Goal: Task Accomplishment & Management: Use online tool/utility

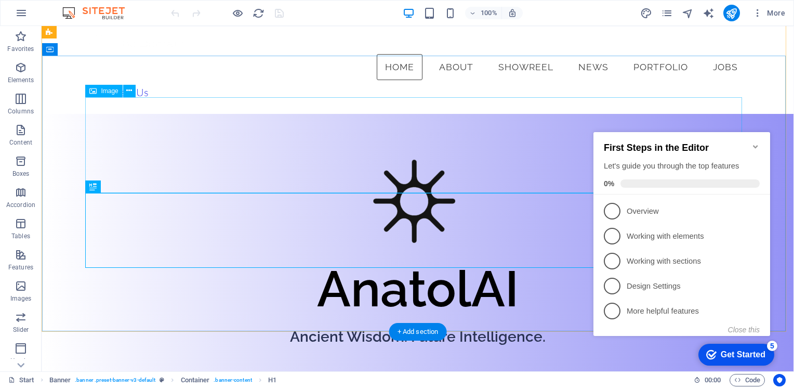
scroll to position [104, 0]
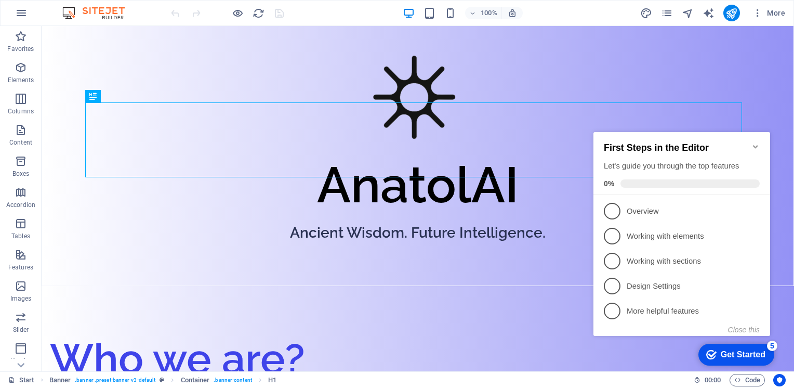
click at [752, 142] on icon "Minimize checklist" at bounding box center [755, 146] width 8 height 8
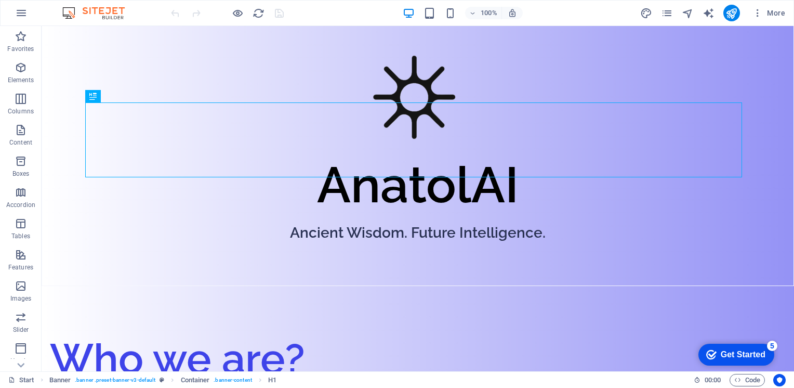
click at [765, 359] on div "Get Started" at bounding box center [743, 354] width 45 height 9
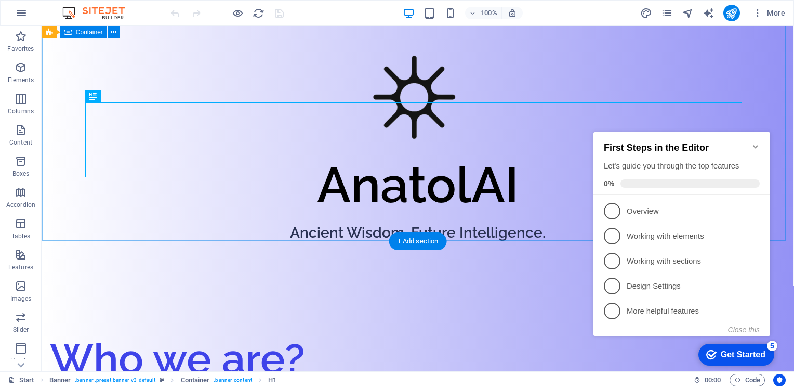
click at [573, 228] on div "AnatolAI Ancient Wisdom. Future Intelligence." at bounding box center [417, 147] width 751 height 275
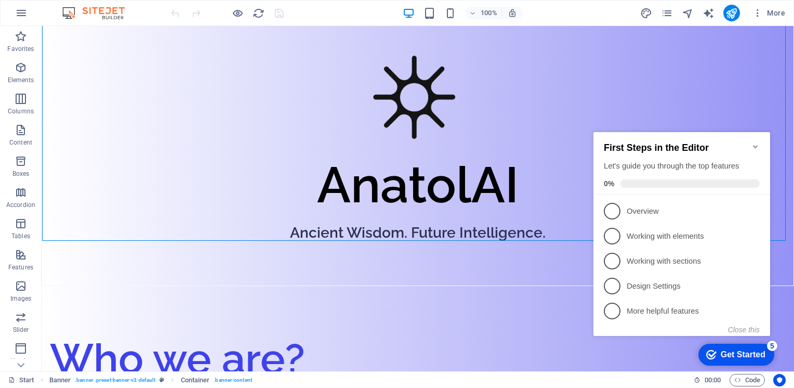
click at [749, 355] on div "Get Started" at bounding box center [743, 354] width 45 height 9
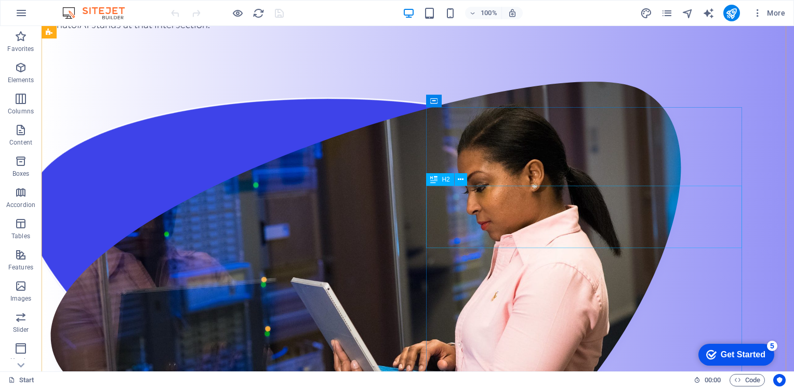
scroll to position [571, 0]
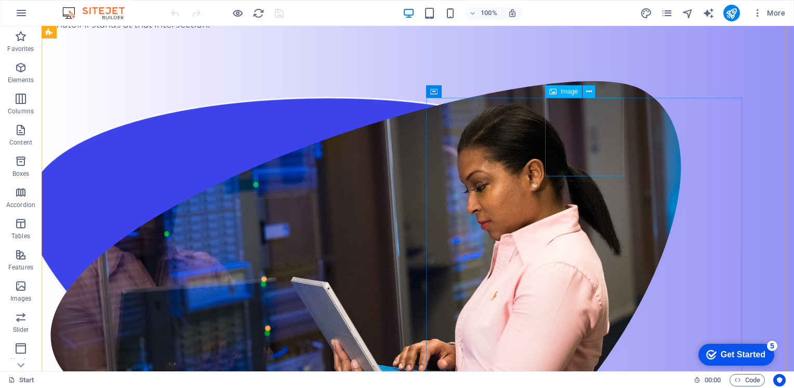
click at [571, 92] on span "Image" at bounding box center [569, 91] width 17 height 6
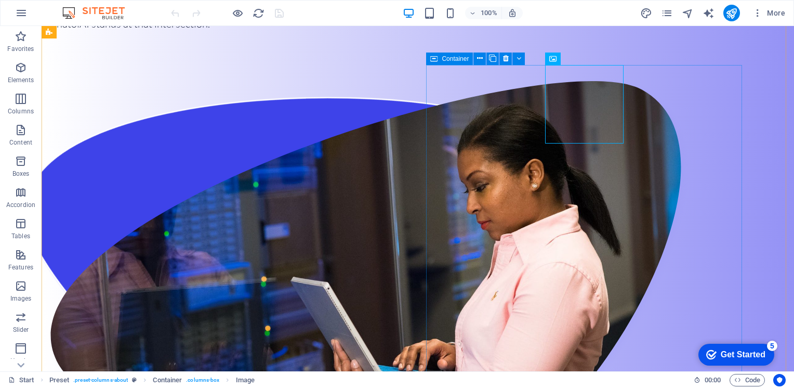
scroll to position [623, 0]
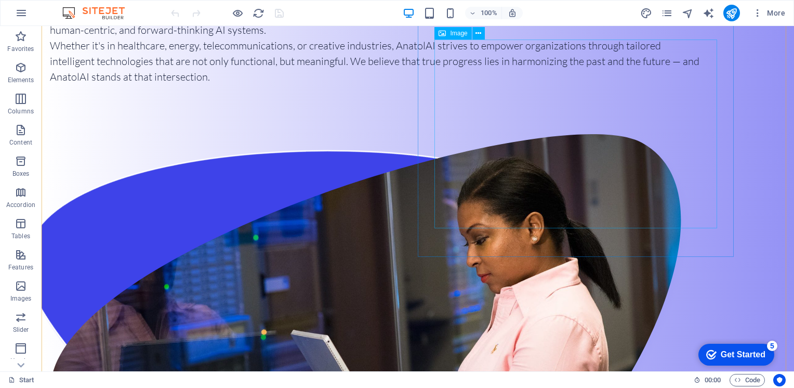
scroll to position [519, 0]
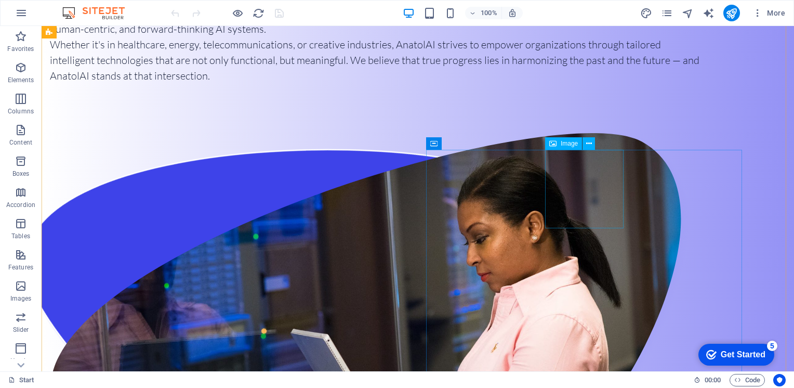
click at [590, 138] on icon at bounding box center [589, 143] width 6 height 11
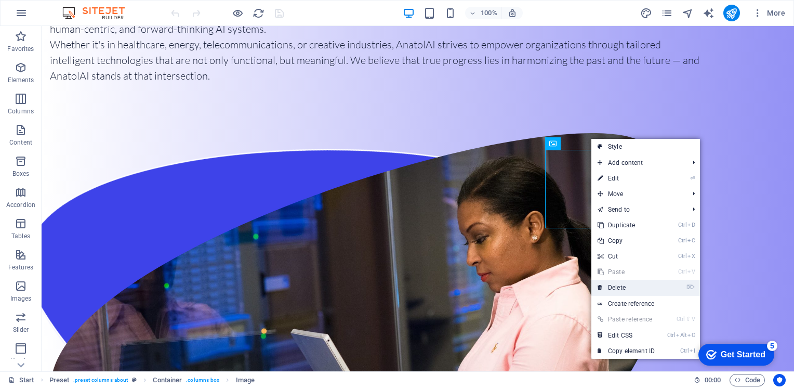
click at [626, 291] on link "⌦ Delete" at bounding box center [626, 287] width 70 height 16
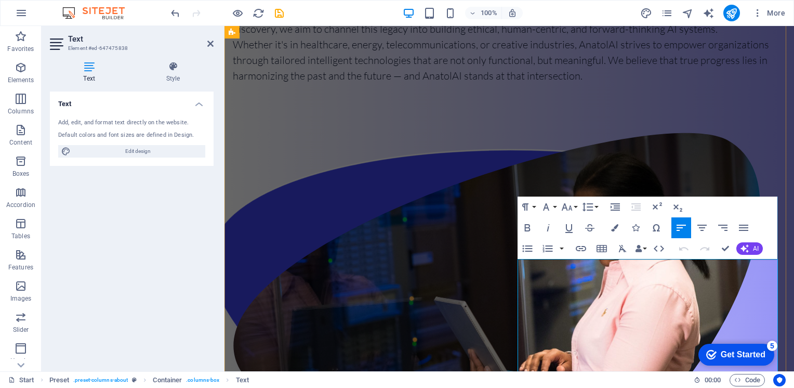
drag, startPoint x: 579, startPoint y: 266, endPoint x: 563, endPoint y: 266, distance: 16.1
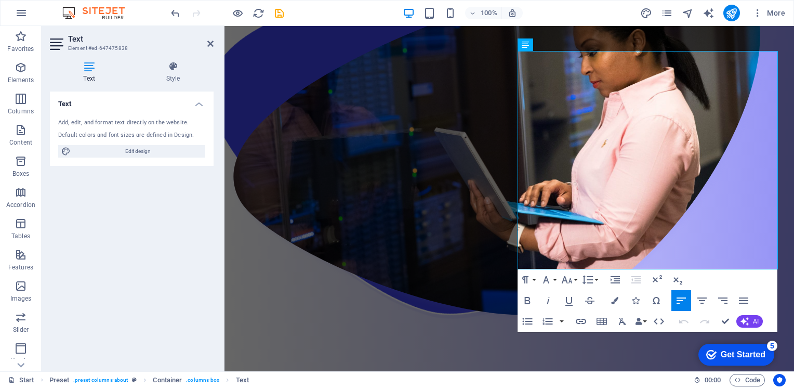
scroll to position [727, 0]
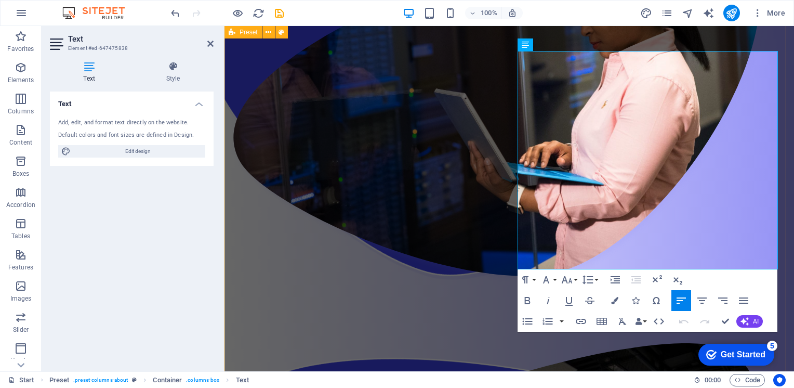
drag, startPoint x: 704, startPoint y: 264, endPoint x: 505, endPoint y: 47, distance: 294.5
copy div "Barış Kurtuluş is the founder of AnatolAI, bringing over a decade of engineerin…"
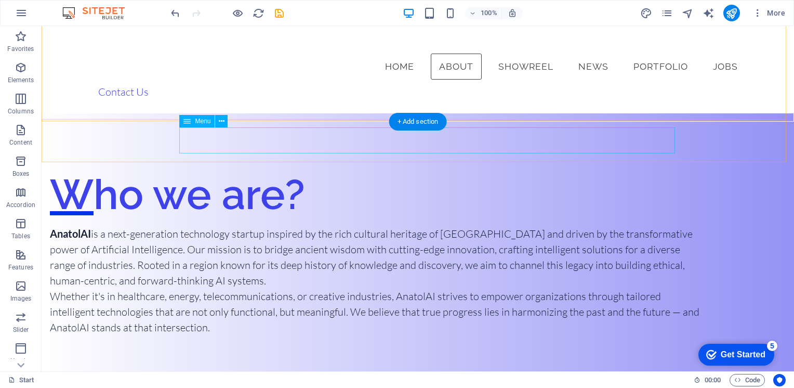
scroll to position [212, 0]
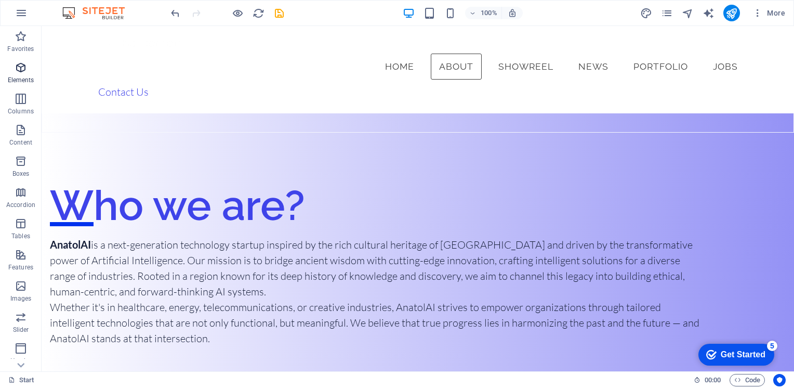
click at [26, 80] on p "Elements" at bounding box center [21, 80] width 26 height 8
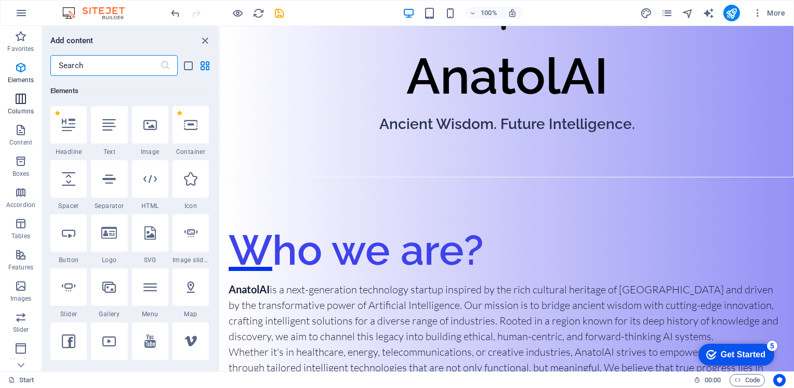
click at [23, 104] on icon "button" at bounding box center [21, 98] width 12 height 12
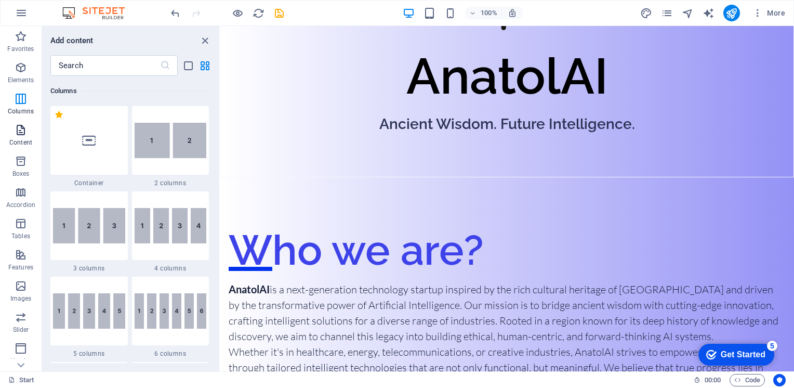
click at [26, 128] on icon "button" at bounding box center [21, 130] width 12 height 12
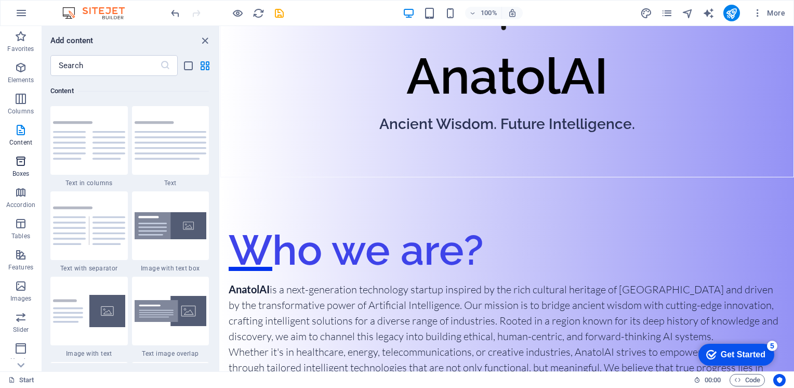
scroll to position [52, 0]
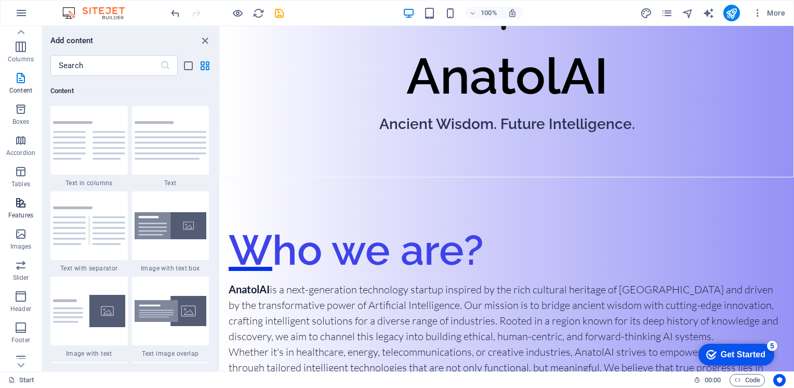
click at [27, 205] on icon "button" at bounding box center [21, 202] width 12 height 12
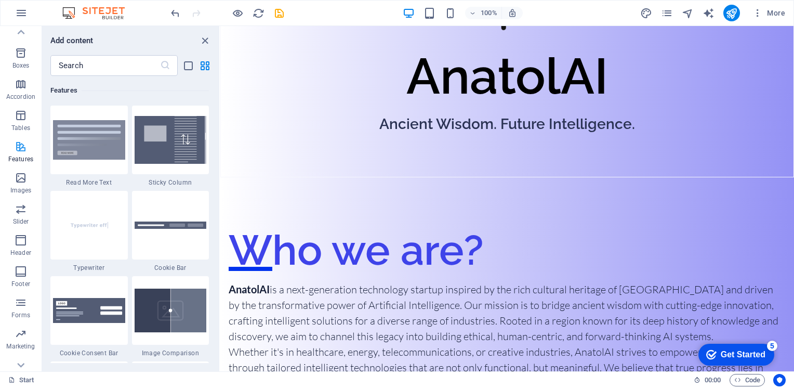
scroll to position [122, 0]
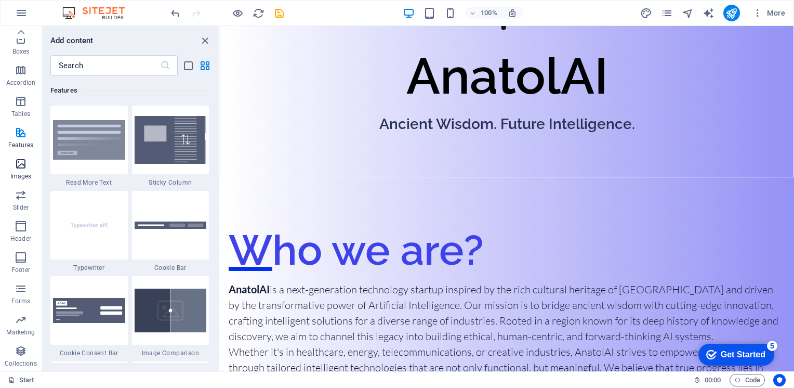
click at [17, 174] on p "Images" at bounding box center [20, 176] width 21 height 8
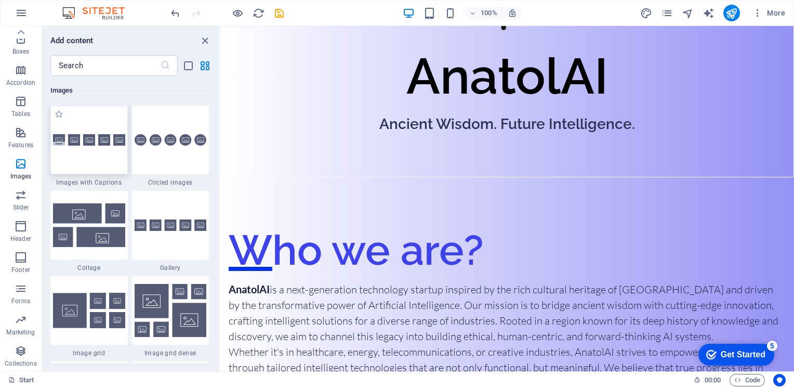
scroll to position [5319, 0]
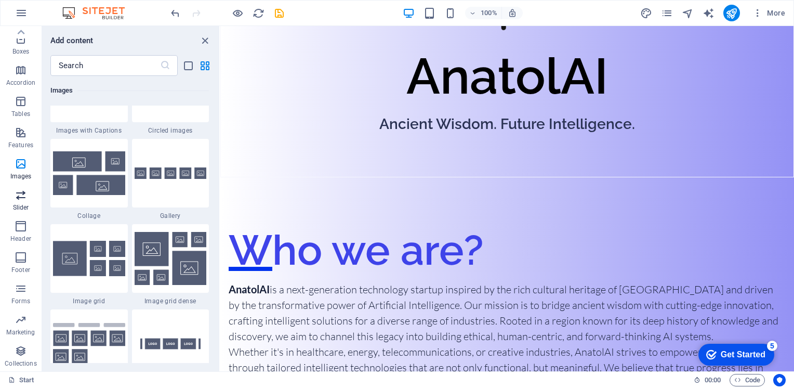
click at [15, 204] on p "Slider" at bounding box center [21, 207] width 16 height 8
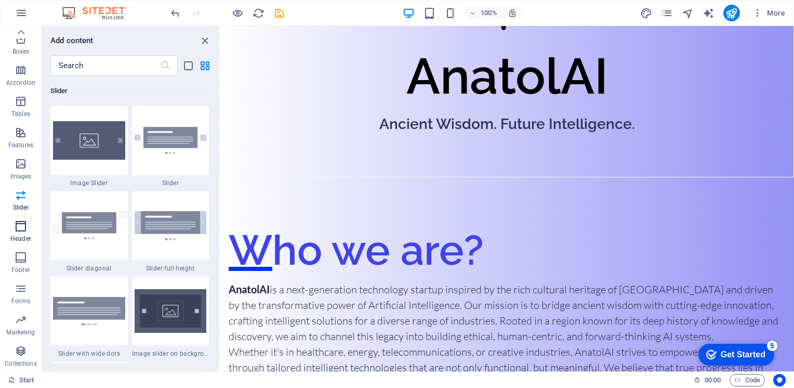
click at [25, 231] on icon "button" at bounding box center [21, 226] width 12 height 12
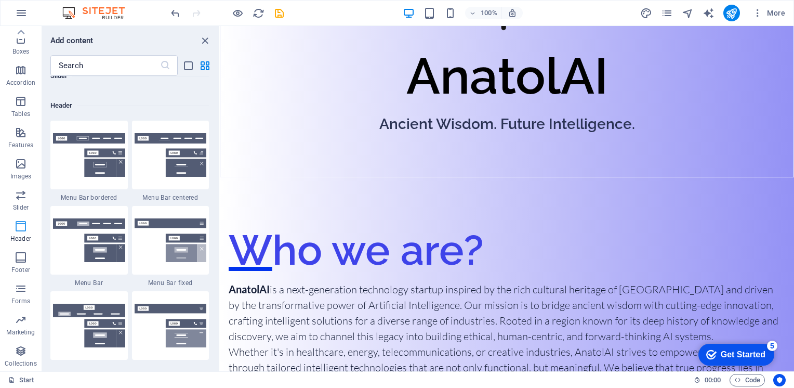
scroll to position [6255, 0]
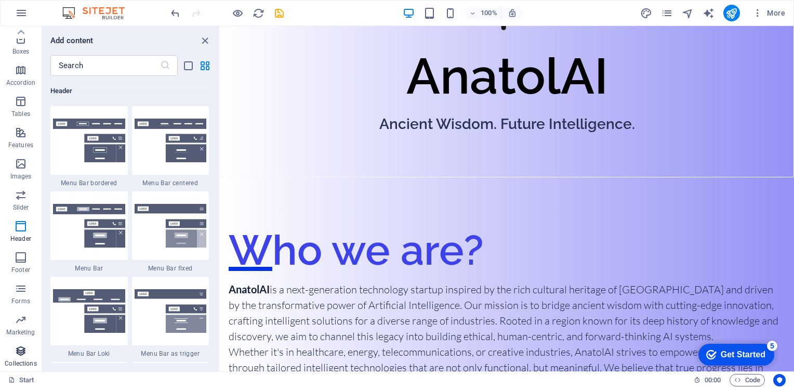
click at [22, 354] on icon "button" at bounding box center [21, 350] width 12 height 12
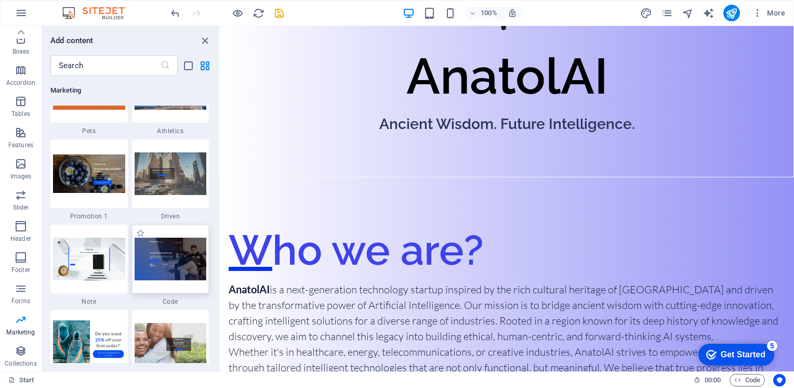
scroll to position [8938, 0]
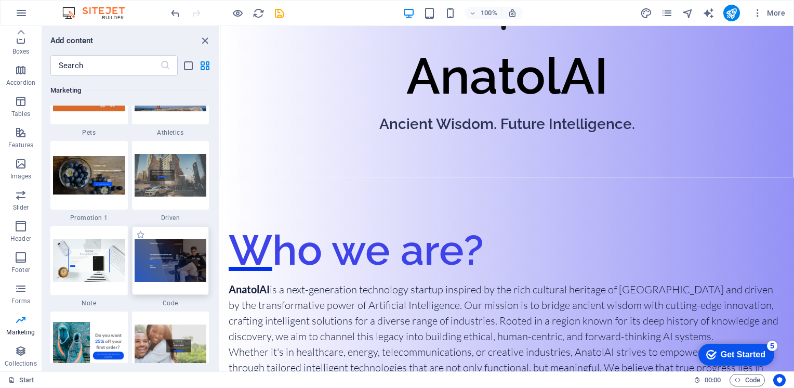
click at [187, 248] on img at bounding box center [171, 260] width 72 height 42
click at [179, 267] on img at bounding box center [171, 260] width 72 height 42
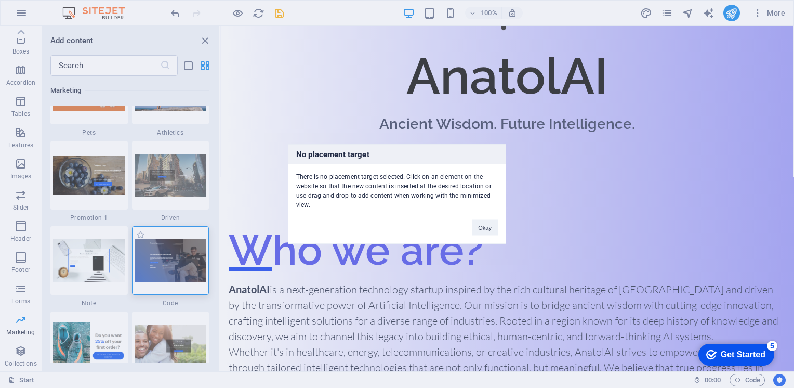
click at [334, 194] on div "No placement target There is no placement target selected. Click on an element …" at bounding box center [397, 194] width 794 height 388
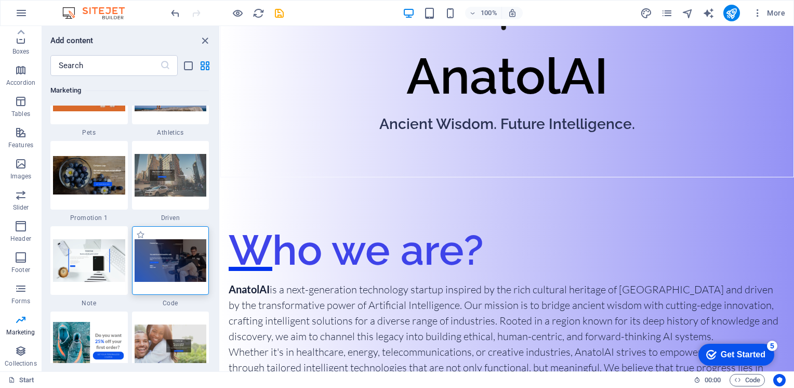
click at [171, 249] on img at bounding box center [171, 260] width 72 height 42
click at [177, 259] on img at bounding box center [171, 260] width 72 height 42
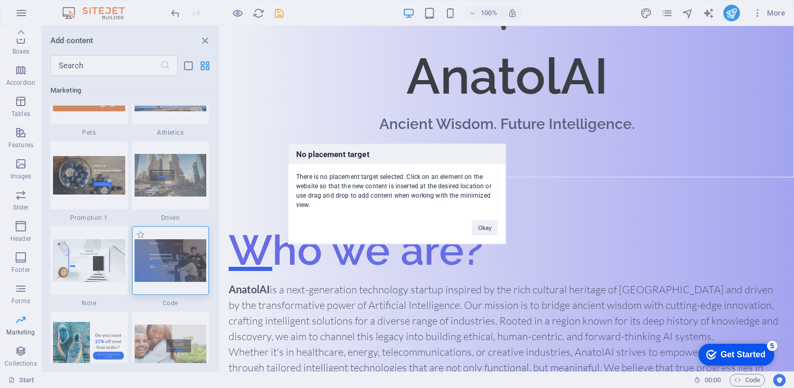
click at [177, 259] on div "No placement target There is no placement target selected. Click on an element …" at bounding box center [397, 194] width 794 height 388
click at [177, 259] on img at bounding box center [171, 260] width 72 height 42
click at [479, 223] on button "Okay" at bounding box center [485, 228] width 26 height 16
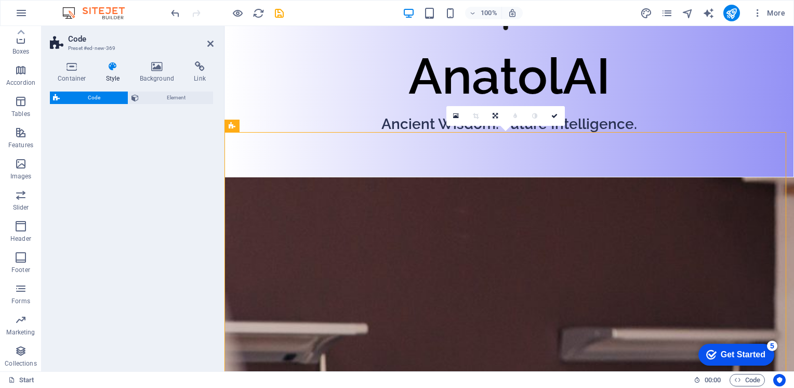
select select "%"
select select "rem"
select select "px"
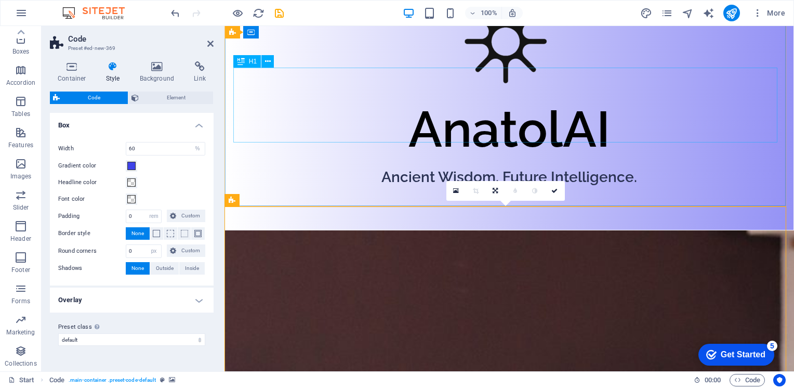
scroll to position [160, 0]
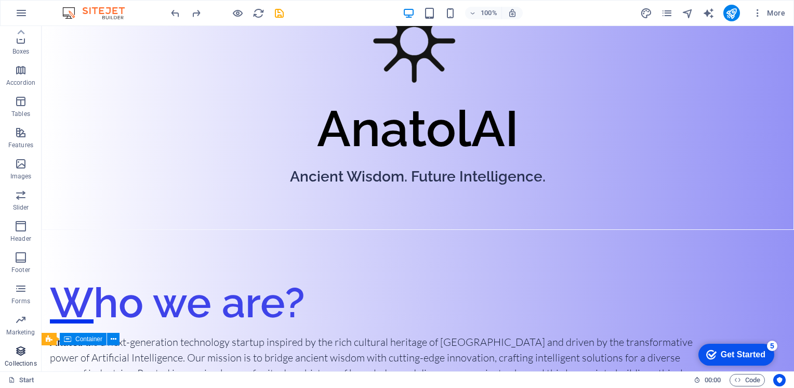
click at [31, 355] on span "Collections" at bounding box center [21, 356] width 42 height 25
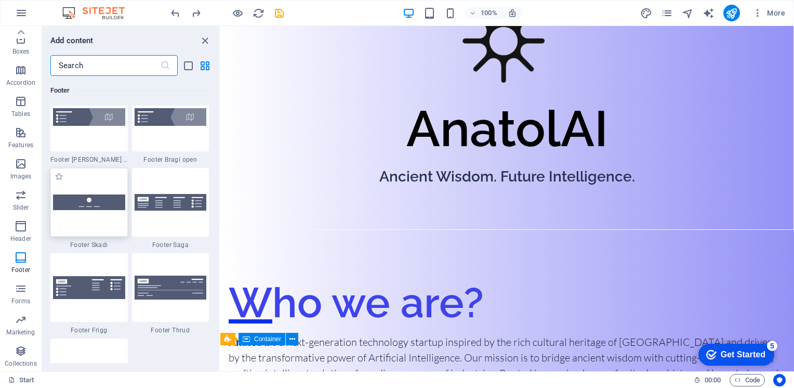
scroll to position [7224, 0]
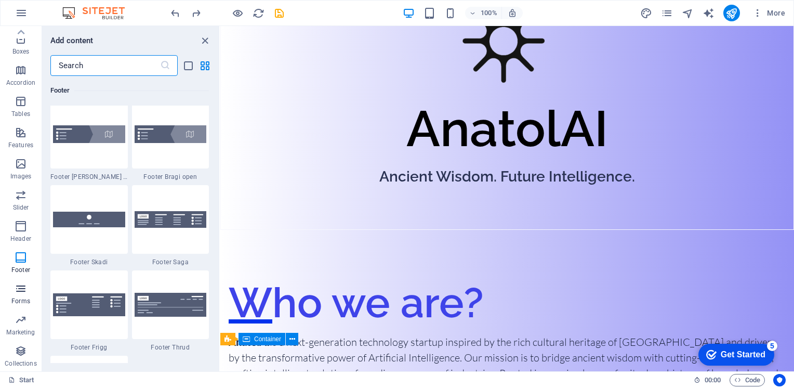
click at [27, 293] on span "Forms" at bounding box center [21, 294] width 42 height 25
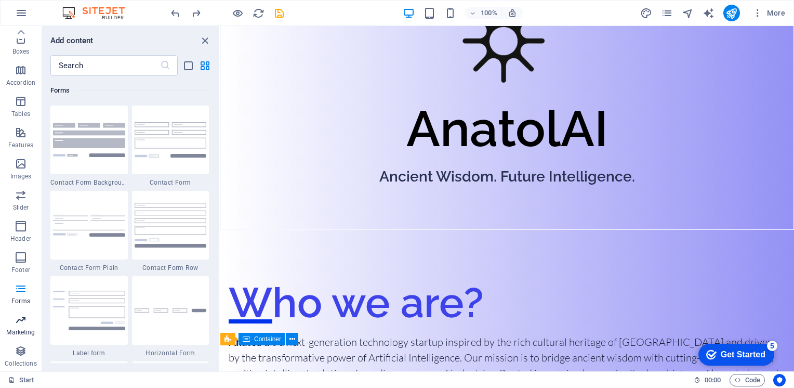
click at [26, 317] on icon "button" at bounding box center [21, 319] width 12 height 12
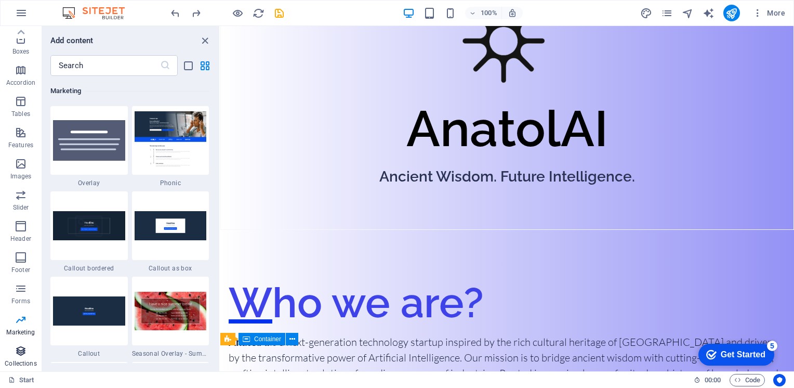
click at [30, 349] on span "Collections" at bounding box center [21, 356] width 42 height 25
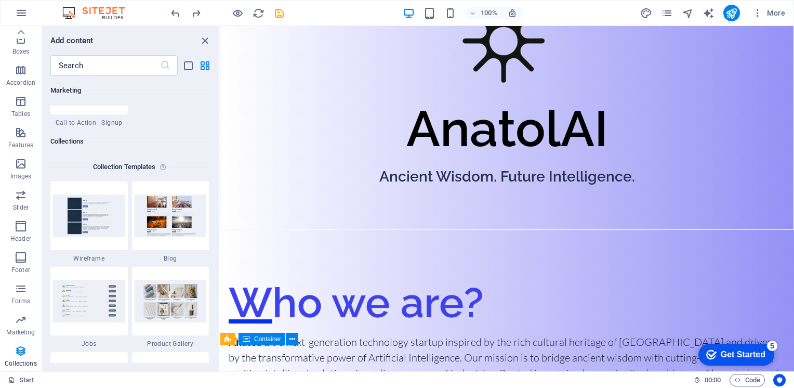
scroll to position [9457, 0]
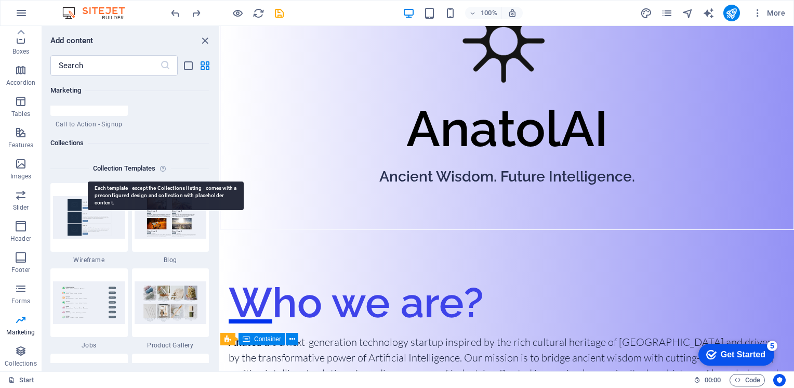
click at [165, 171] on icon at bounding box center [164, 168] width 11 height 12
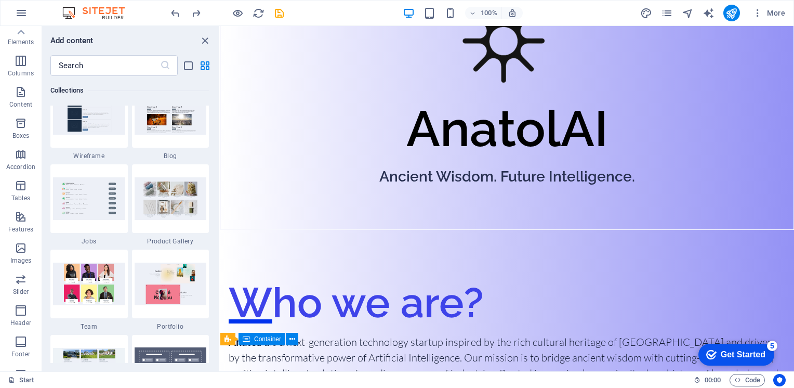
scroll to position [0, 0]
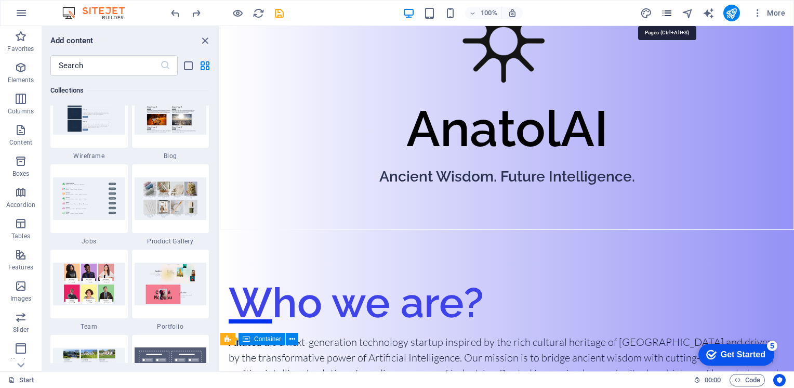
click at [665, 11] on icon "pages" at bounding box center [667, 13] width 12 height 12
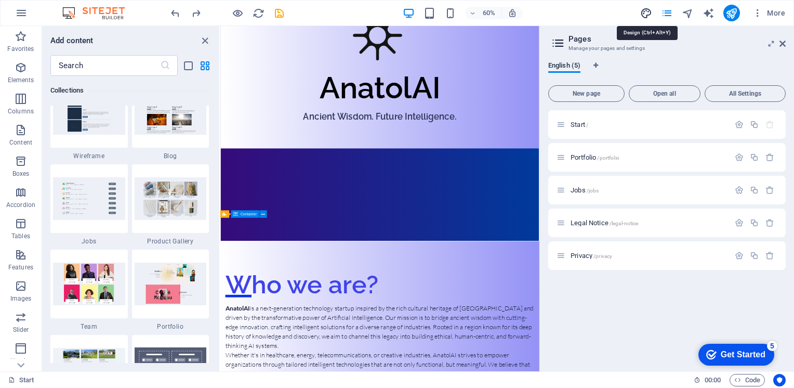
click at [645, 11] on icon "design" at bounding box center [646, 13] width 12 height 12
select select "600"
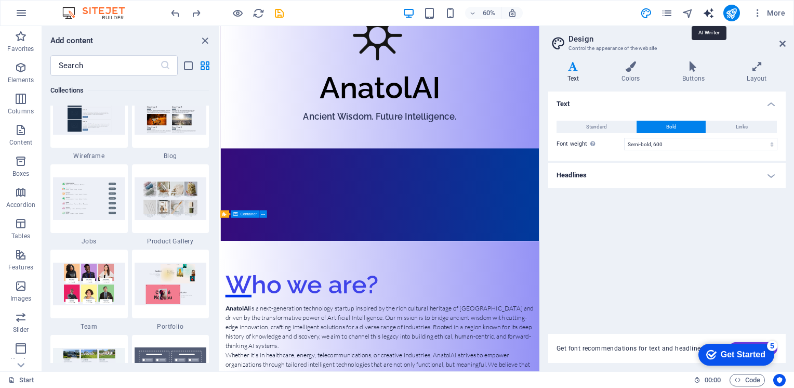
click at [711, 16] on icon "text_generator" at bounding box center [708, 13] width 12 height 12
select select "English"
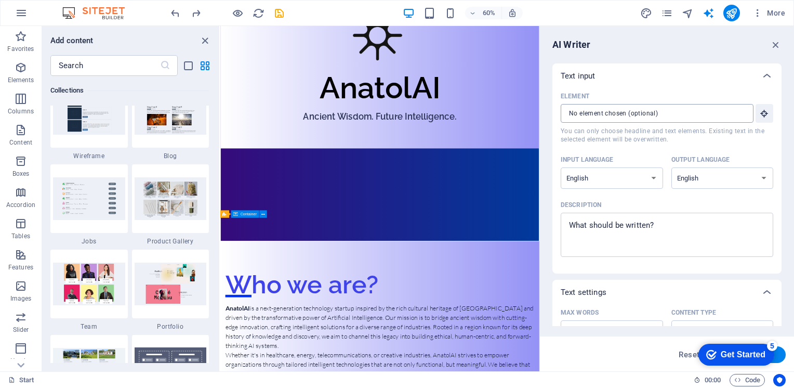
click at [713, 108] on input "Element ​ You can only choose headline and text elements. Existing text in the …" at bounding box center [653, 113] width 185 height 19
click at [781, 43] on div "AI Writer Text input Element ​ You can only choose headline and text elements. …" at bounding box center [667, 198] width 254 height 345
click at [776, 43] on icon "button" at bounding box center [775, 44] width 11 height 11
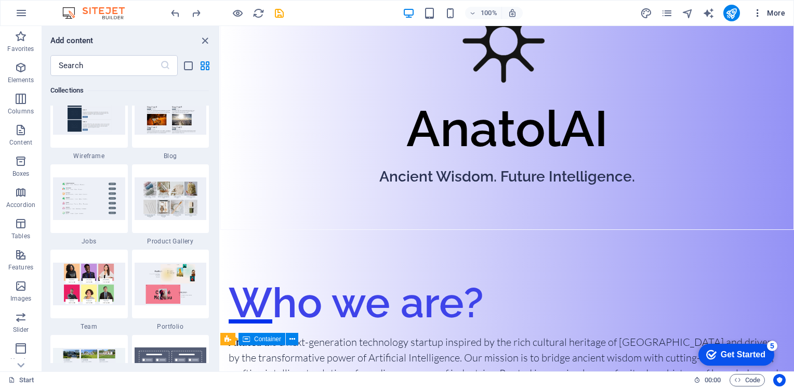
click at [773, 15] on span "More" at bounding box center [768, 13] width 33 height 10
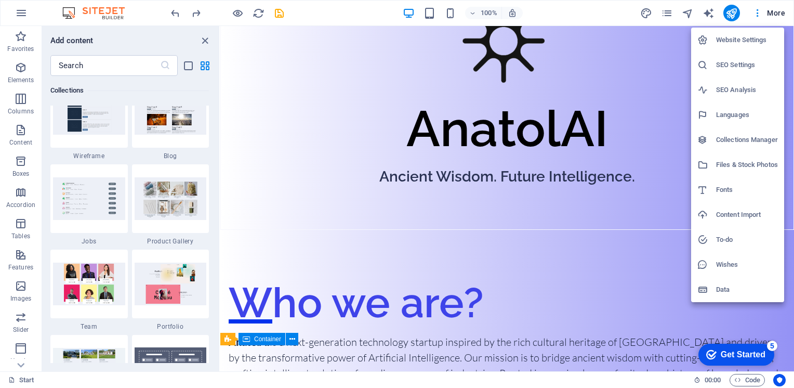
click at [25, 12] on div at bounding box center [397, 194] width 794 height 388
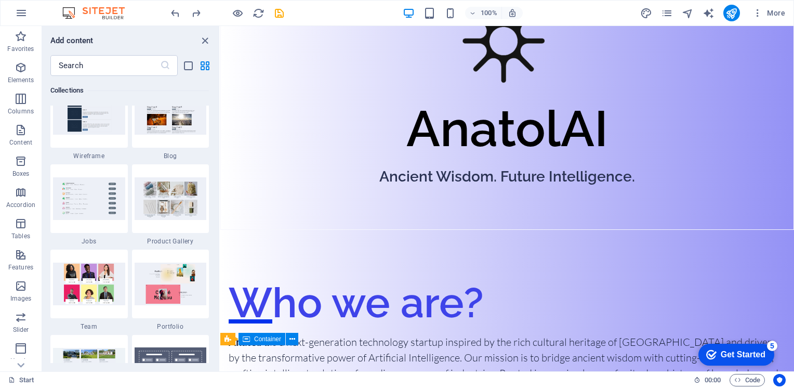
click at [23, 13] on icon "button" at bounding box center [21, 13] width 12 height 12
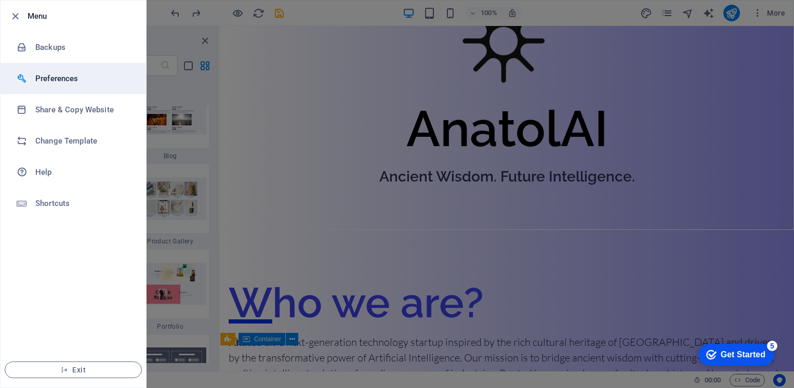
click at [77, 76] on h6 "Preferences" at bounding box center [83, 78] width 96 height 12
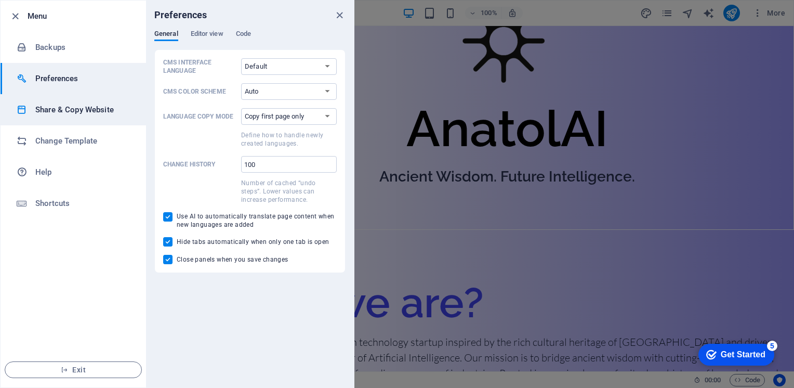
click at [112, 100] on li "Share & Copy Website" at bounding box center [73, 109] width 145 height 31
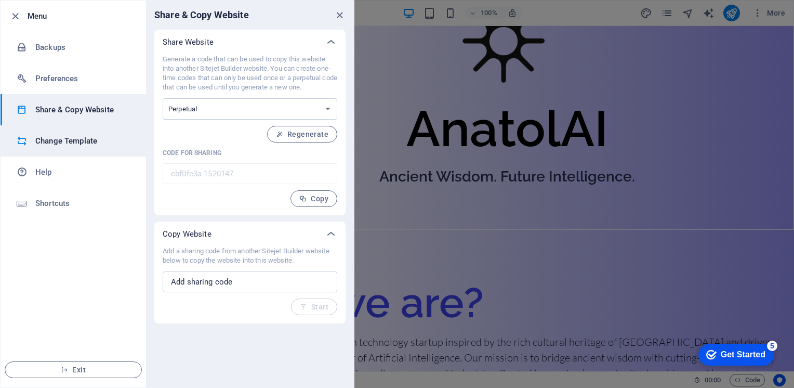
click at [108, 137] on h6 "Change Template" at bounding box center [83, 141] width 96 height 12
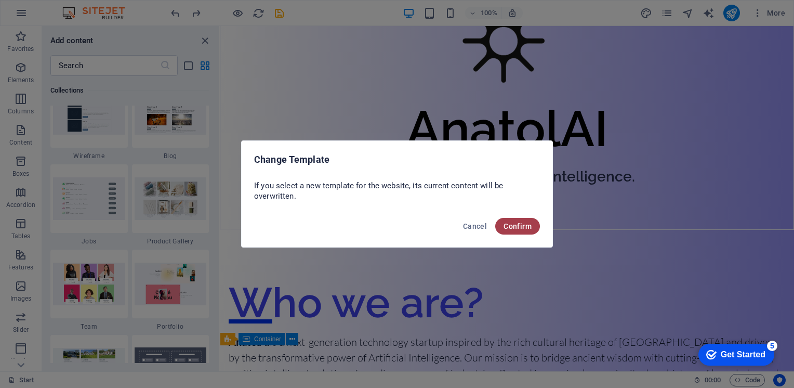
click at [518, 223] on span "Confirm" at bounding box center [517, 226] width 28 height 8
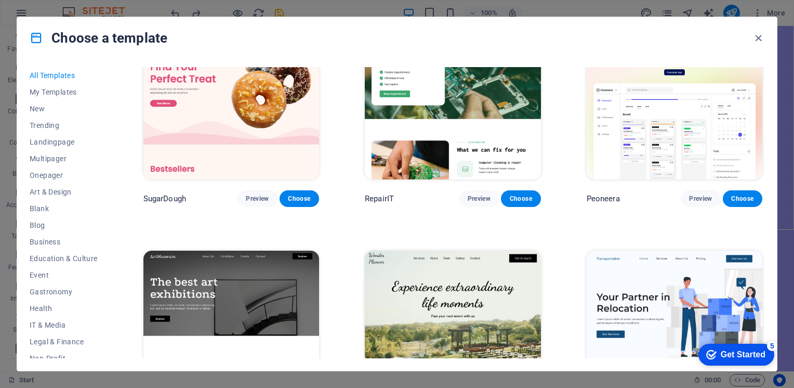
scroll to position [156, 0]
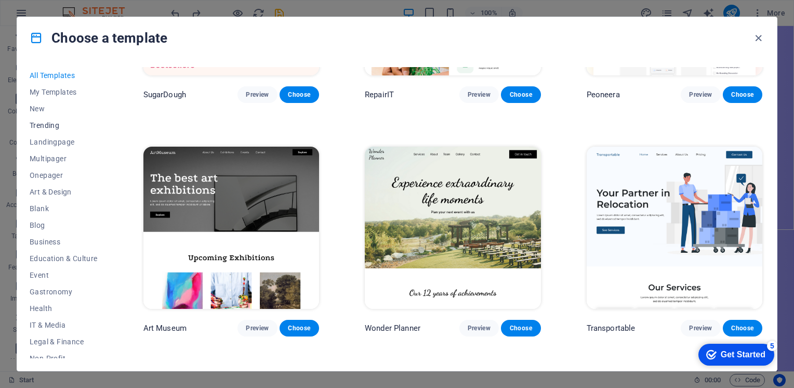
click at [58, 124] on span "Trending" at bounding box center [64, 125] width 68 height 8
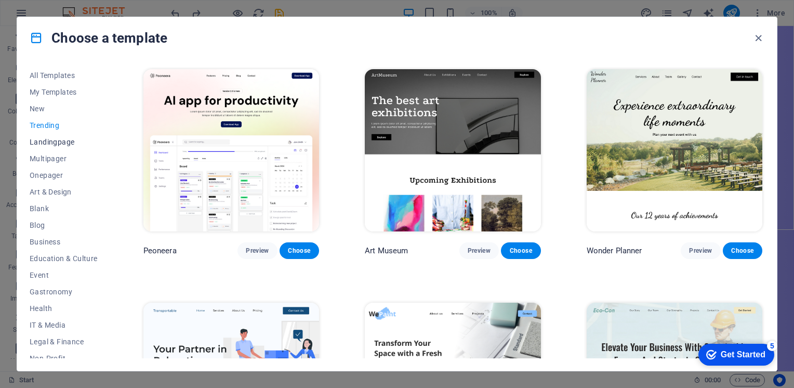
scroll to position [208, 0]
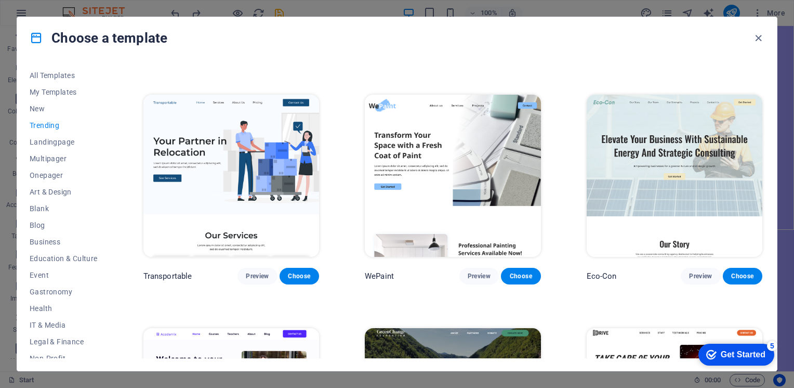
click at [73, 117] on button "Trending" at bounding box center [64, 125] width 68 height 17
click at [69, 111] on span "New" at bounding box center [64, 108] width 68 height 8
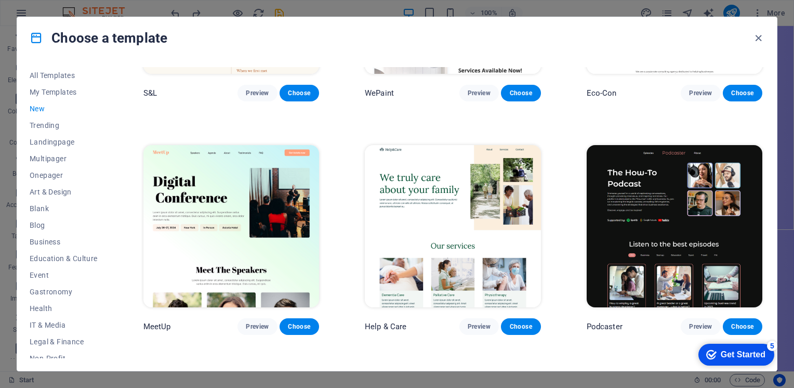
scroll to position [828, 0]
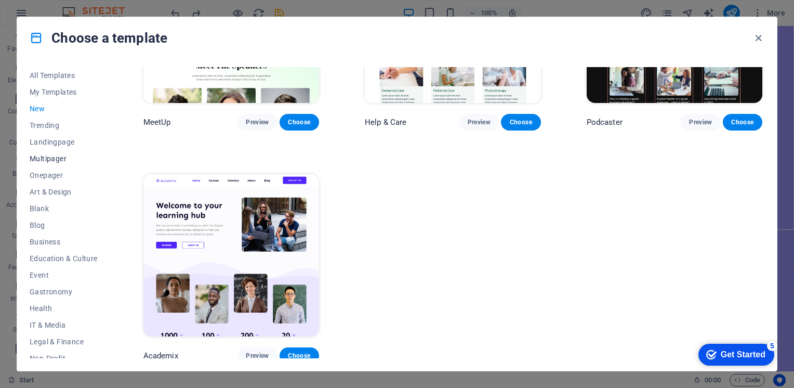
click at [71, 157] on span "Multipager" at bounding box center [64, 158] width 68 height 8
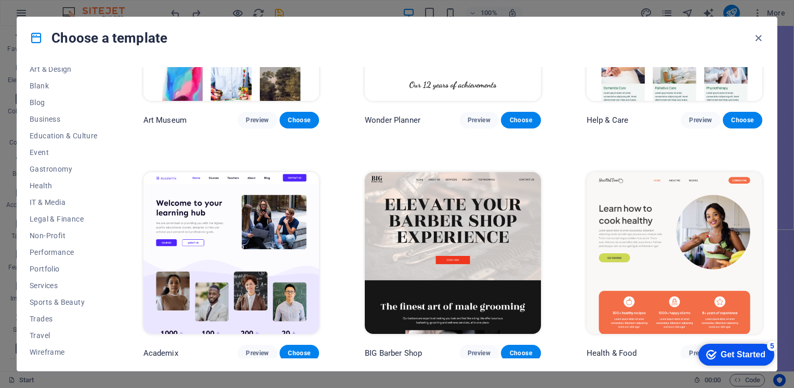
scroll to position [124, 0]
click at [71, 155] on button "Event" at bounding box center [64, 150] width 68 height 17
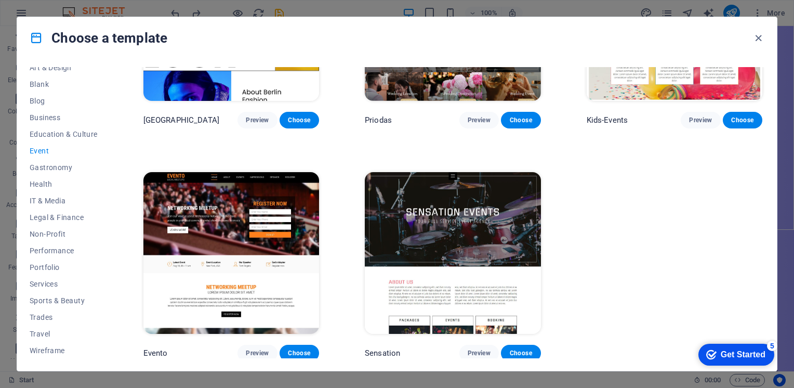
scroll to position [131, 0]
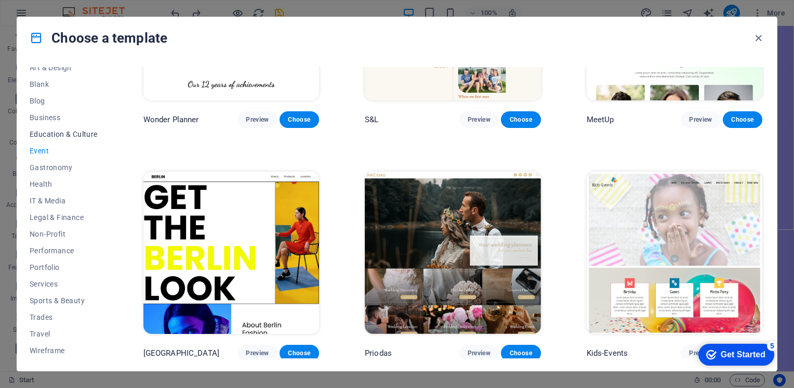
click at [76, 138] on span "Education & Culture" at bounding box center [64, 134] width 68 height 8
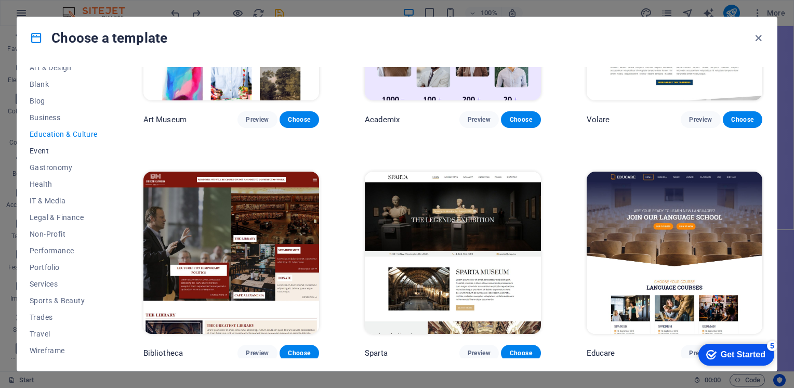
click at [74, 157] on button "Event" at bounding box center [64, 150] width 68 height 17
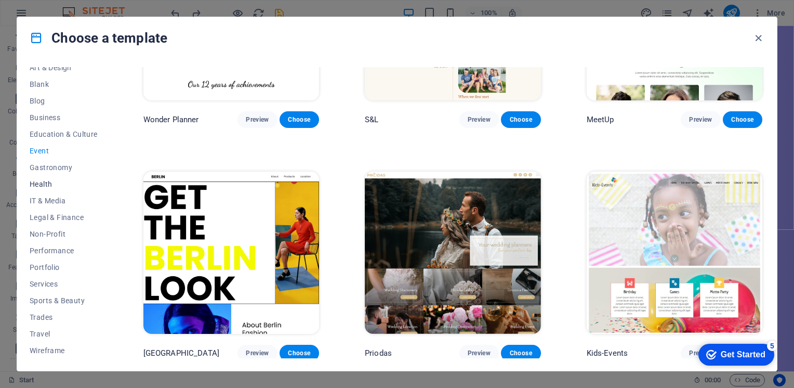
click at [79, 181] on span "Health" at bounding box center [64, 184] width 68 height 8
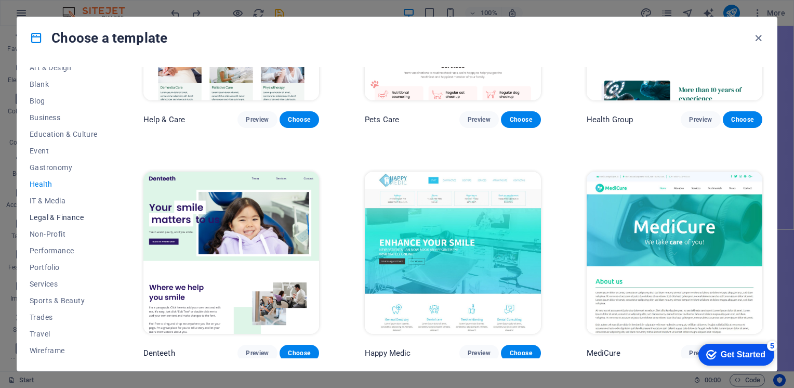
click at [84, 215] on span "Legal & Finance" at bounding box center [64, 217] width 68 height 8
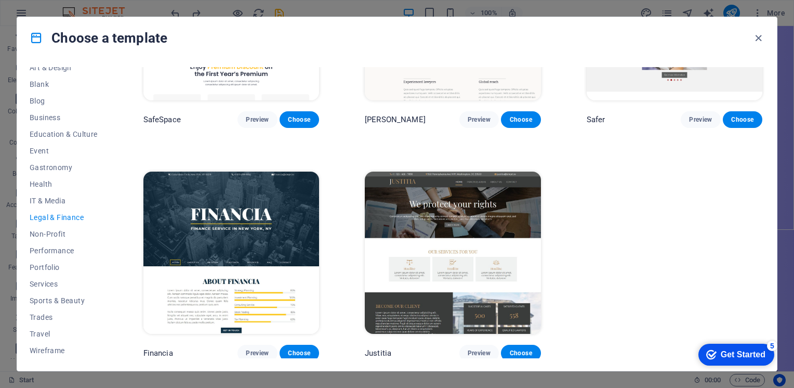
click at [78, 223] on button "Legal & Finance" at bounding box center [64, 217] width 68 height 17
click at [63, 241] on button "Non-Profit" at bounding box center [64, 233] width 68 height 17
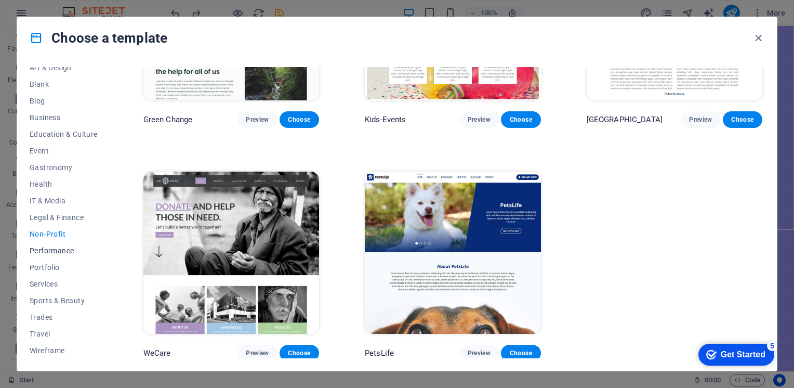
click at [67, 257] on button "Performance" at bounding box center [64, 250] width 68 height 17
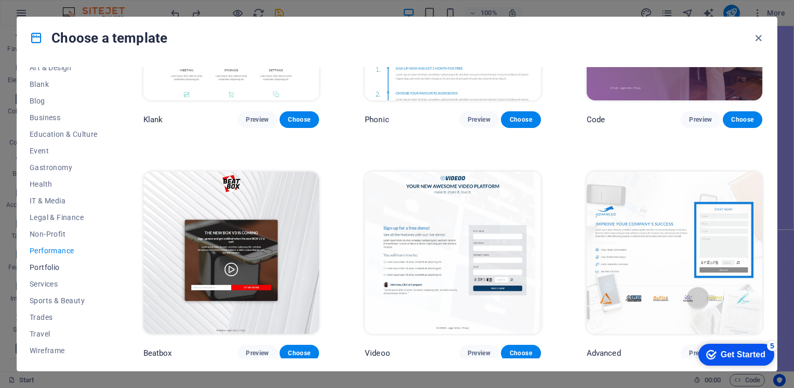
click at [60, 267] on span "Portfolio" at bounding box center [64, 267] width 68 height 8
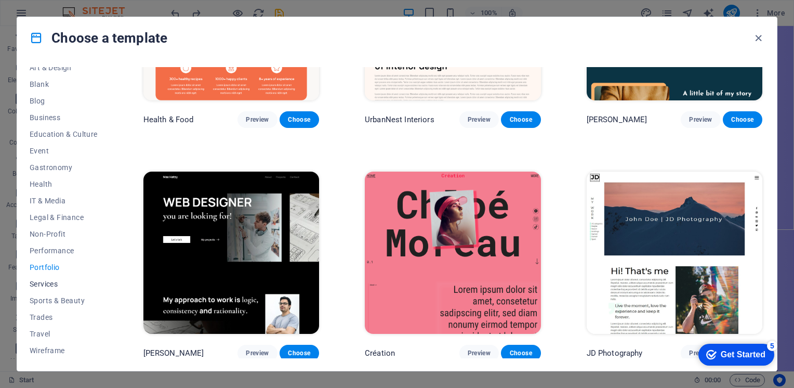
click at [57, 281] on span "Services" at bounding box center [64, 283] width 68 height 8
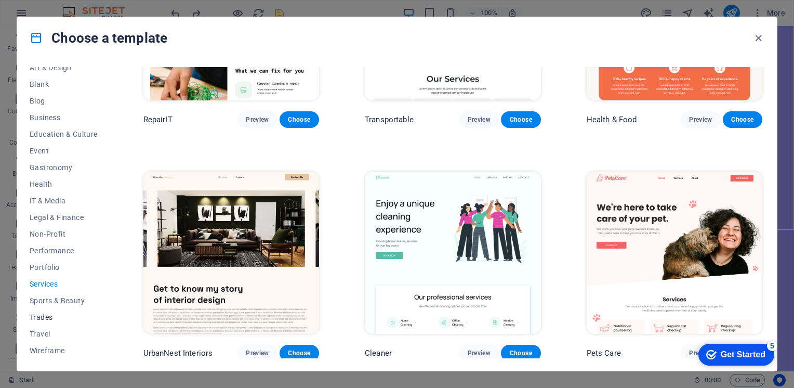
click at [69, 313] on span "Trades" at bounding box center [64, 317] width 68 height 8
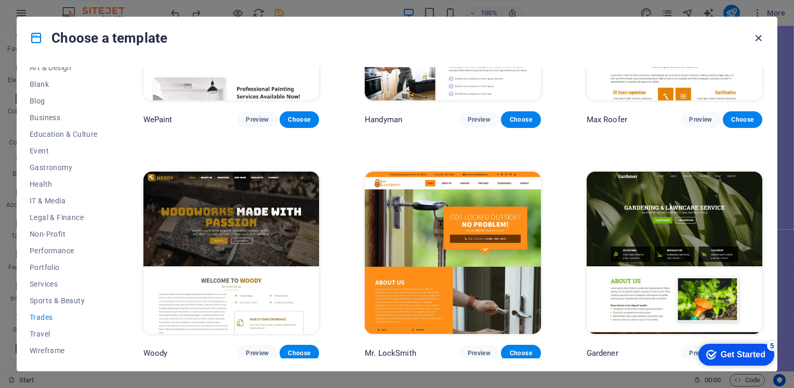
click at [754, 34] on icon "button" at bounding box center [758, 38] width 12 height 12
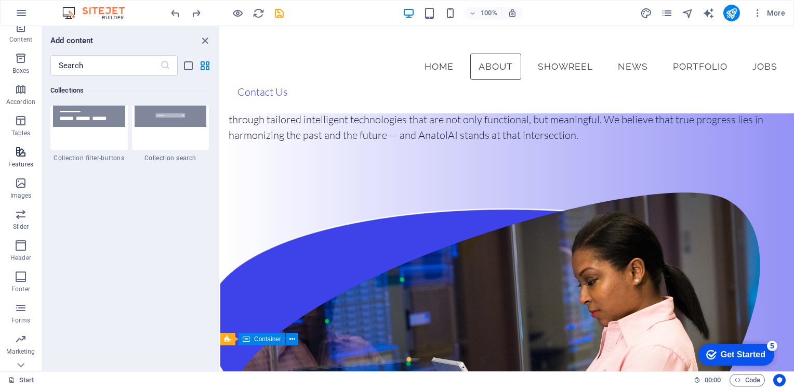
scroll to position [104, 0]
click at [21, 158] on span "Features" at bounding box center [21, 156] width 42 height 25
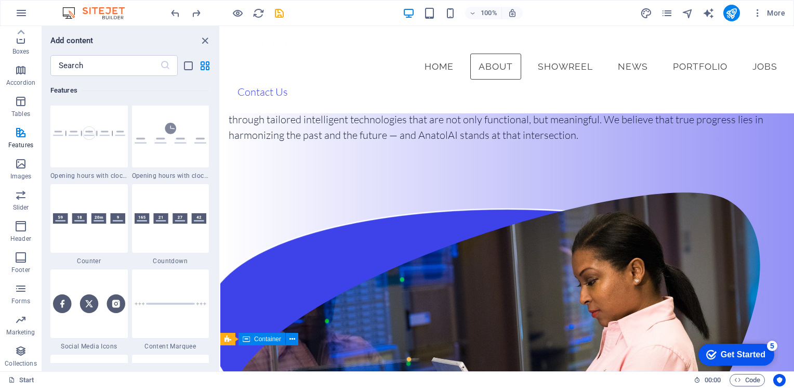
scroll to position [4568, 0]
click at [27, 354] on icon "button" at bounding box center [21, 350] width 12 height 12
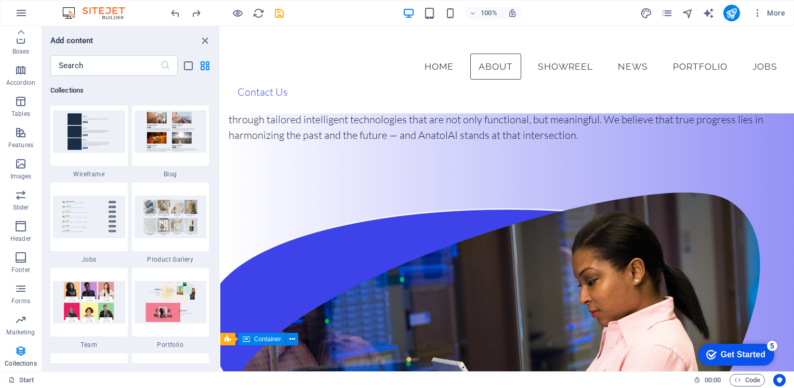
scroll to position [9510, 0]
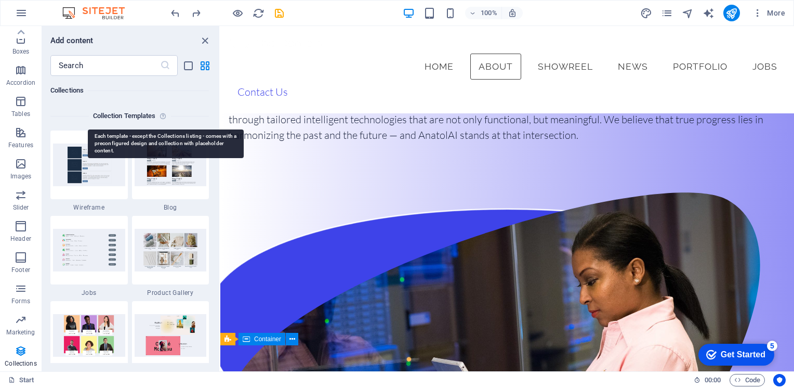
click at [163, 115] on icon at bounding box center [164, 116] width 11 height 12
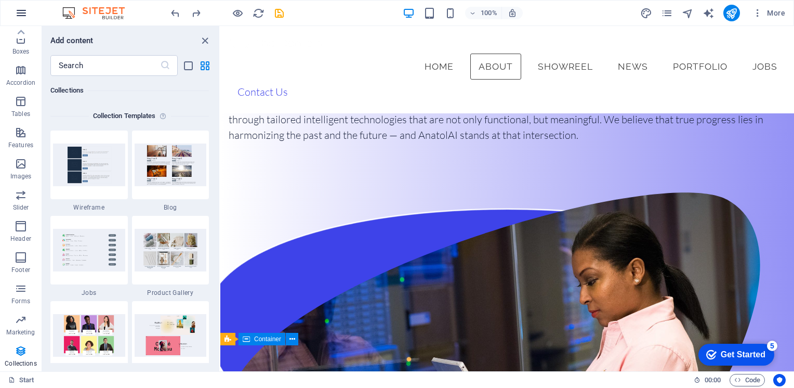
click at [29, 7] on button "button" at bounding box center [21, 13] width 25 height 25
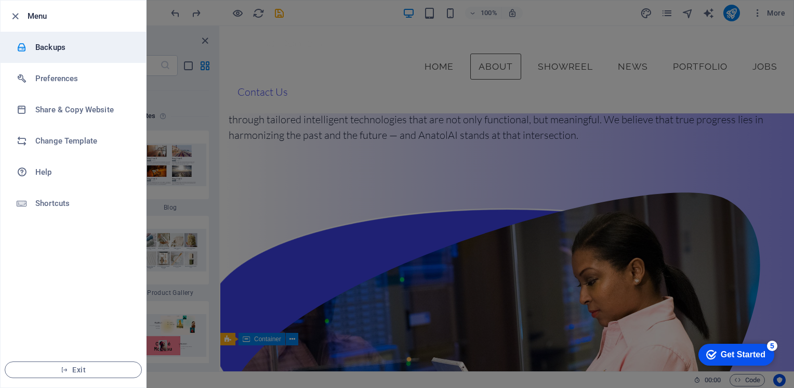
click at [39, 45] on h6 "Backups" at bounding box center [83, 47] width 96 height 12
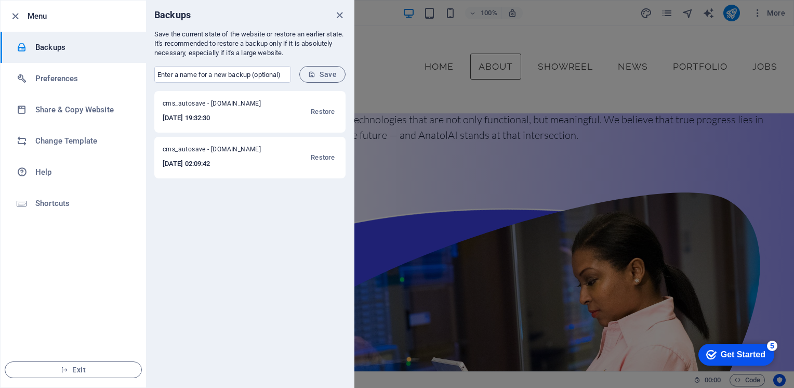
click at [32, 17] on h6 "Menu" at bounding box center [83, 16] width 110 height 12
click at [19, 14] on icon "button" at bounding box center [15, 16] width 12 height 12
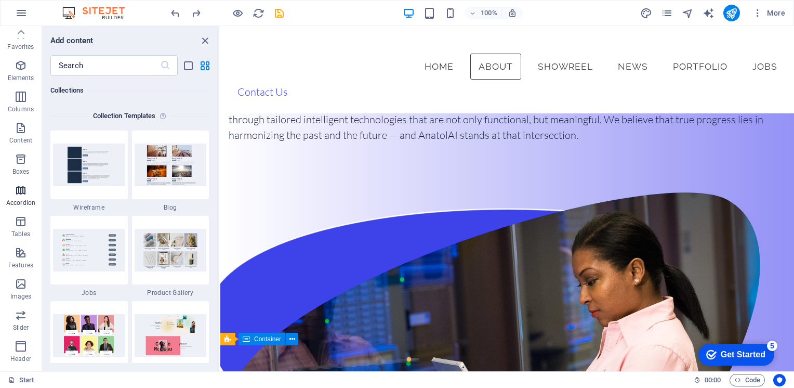
scroll to position [0, 0]
click at [28, 198] on span "Accordion" at bounding box center [21, 198] width 42 height 25
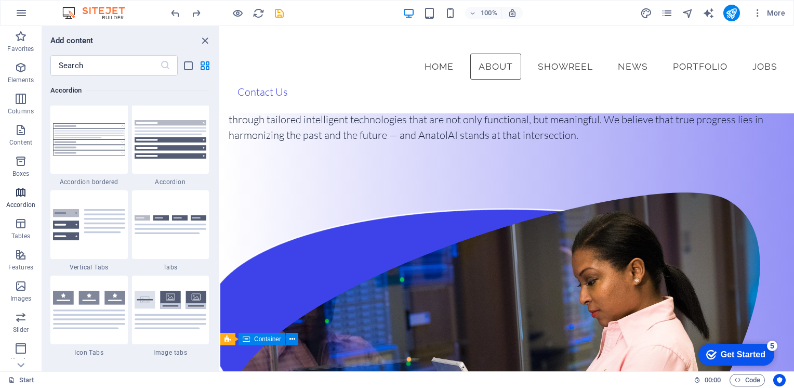
scroll to position [3317, 0]
click at [21, 65] on icon "button" at bounding box center [21, 67] width 12 height 12
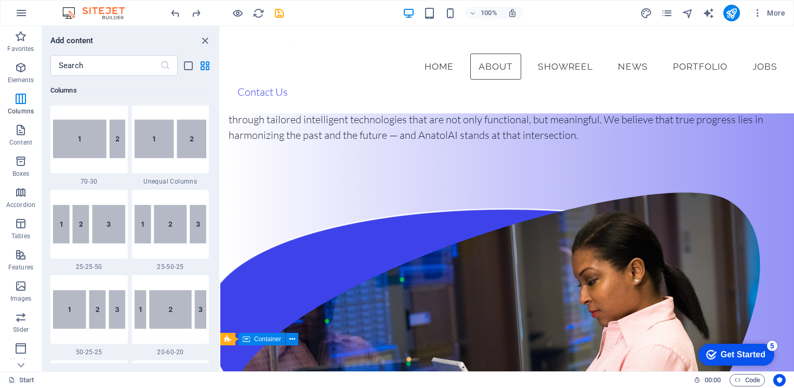
scroll to position [1253, 0]
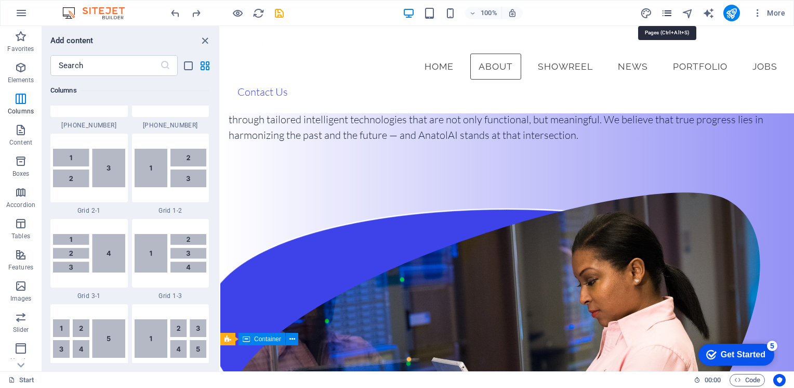
click at [666, 11] on icon "pages" at bounding box center [667, 13] width 12 height 12
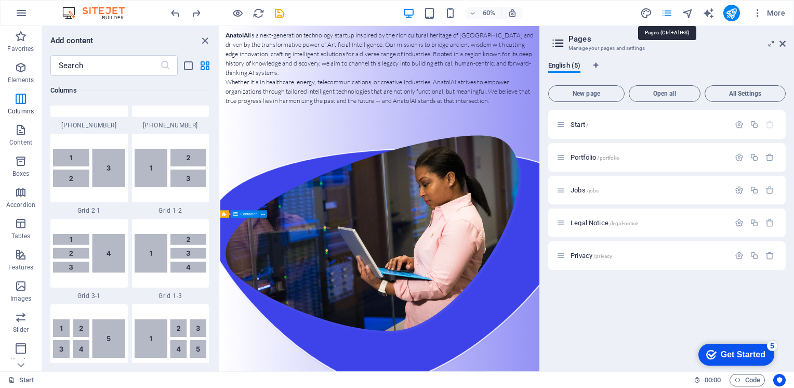
click at [666, 11] on icon "pages" at bounding box center [667, 13] width 12 height 12
drag, startPoint x: 562, startPoint y: 20, endPoint x: 783, endPoint y: 46, distance: 222.8
click at [783, 46] on icon at bounding box center [782, 43] width 6 height 8
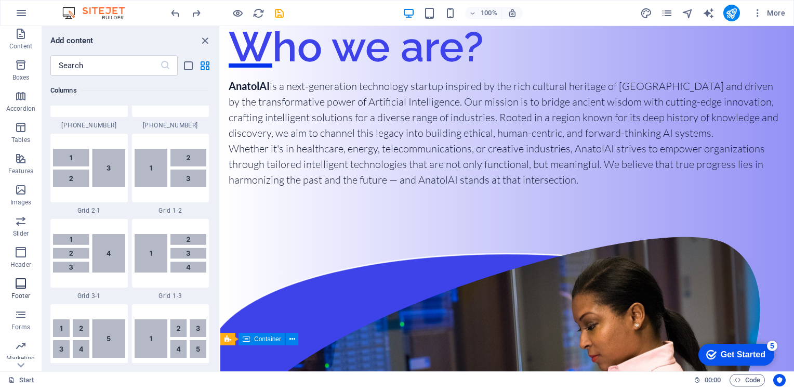
scroll to position [122, 0]
click at [25, 332] on p "Marketing" at bounding box center [20, 332] width 29 height 8
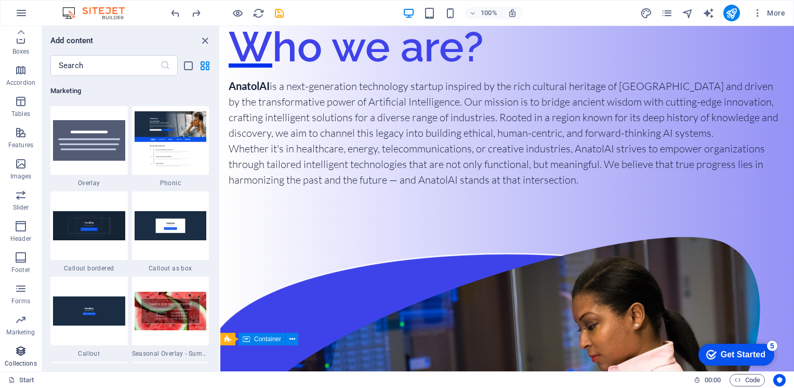
click at [27, 352] on span "Collections" at bounding box center [21, 356] width 42 height 25
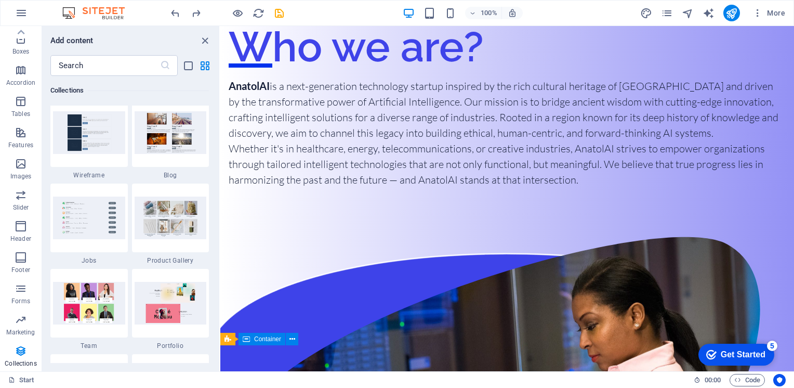
scroll to position [9509, 0]
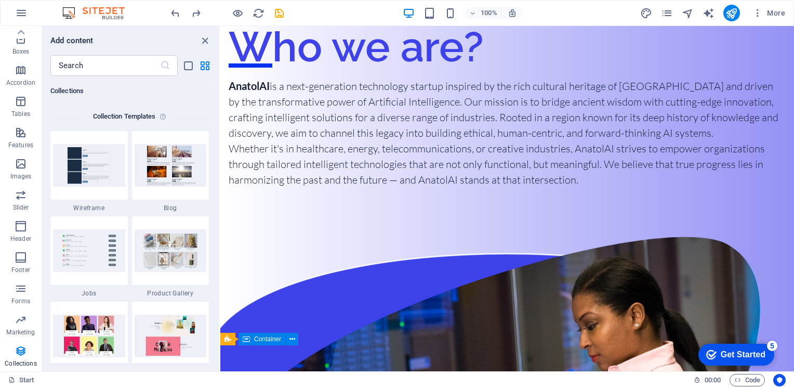
click at [131, 113] on h6 "Collection Templates" at bounding box center [124, 116] width 71 height 12
drag, startPoint x: 123, startPoint y: 95, endPoint x: 104, endPoint y: 65, distance: 35.3
click at [104, 65] on input "text" at bounding box center [105, 65] width 110 height 21
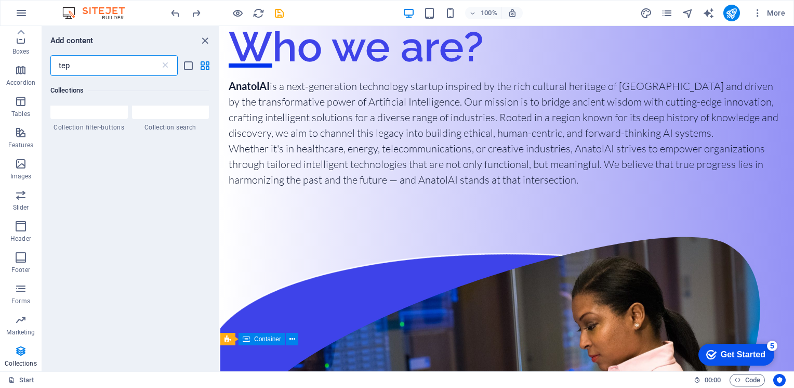
scroll to position [0, 0]
type input "template"
drag, startPoint x: 82, startPoint y: 8, endPoint x: 58, endPoint y: 10, distance: 23.5
click at [58, 10] on div "100% More" at bounding box center [397, 13] width 793 height 25
click at [87, 7] on img at bounding box center [99, 13] width 78 height 12
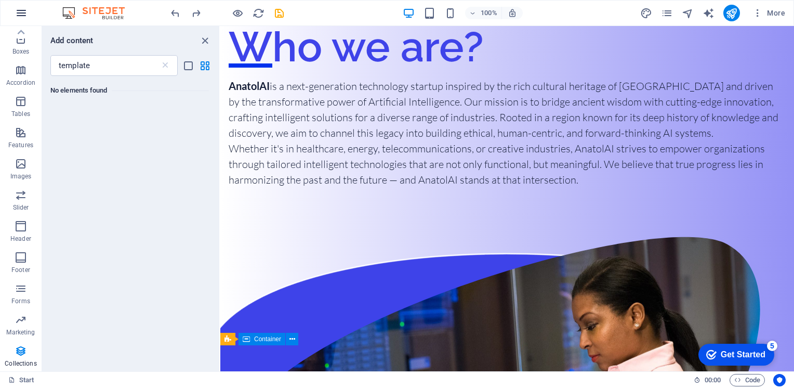
click at [27, 11] on button "button" at bounding box center [21, 13] width 25 height 25
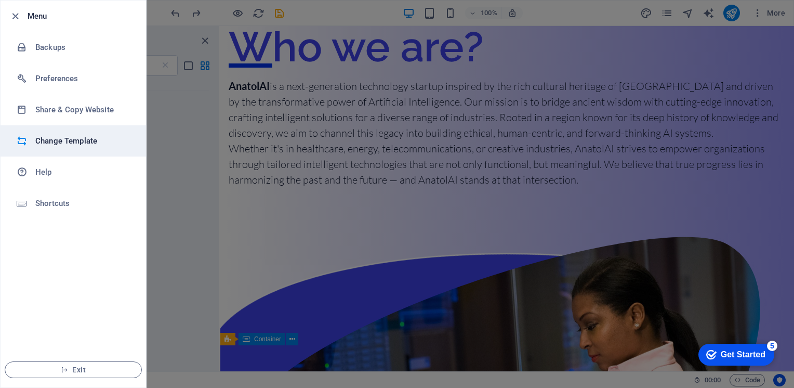
click at [69, 139] on h6 "Change Template" at bounding box center [83, 141] width 96 height 12
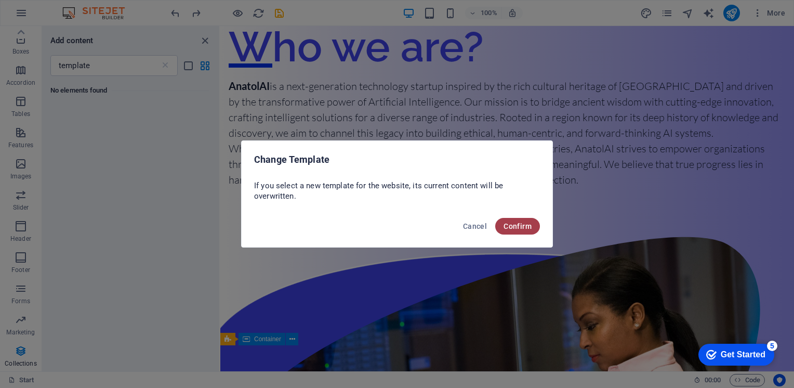
click at [503, 229] on span "Confirm" at bounding box center [517, 226] width 28 height 8
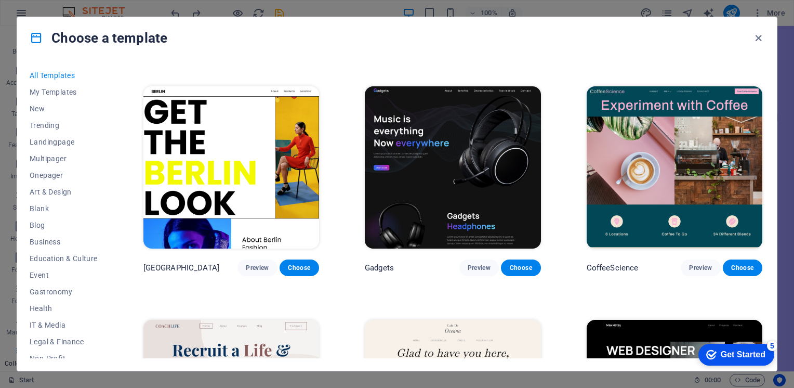
scroll to position [2494, 0]
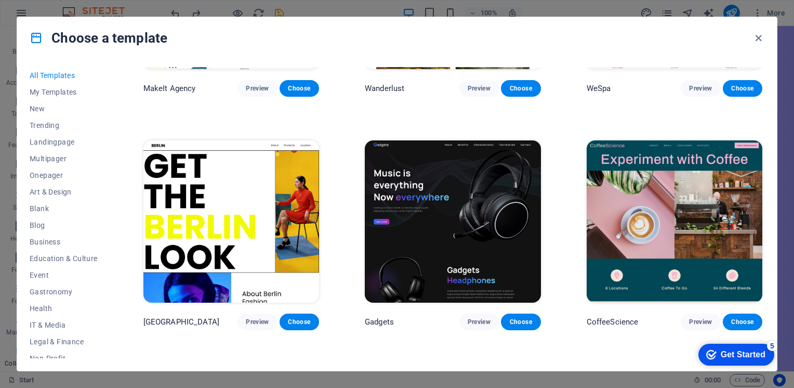
click at [436, 168] on img at bounding box center [453, 221] width 176 height 162
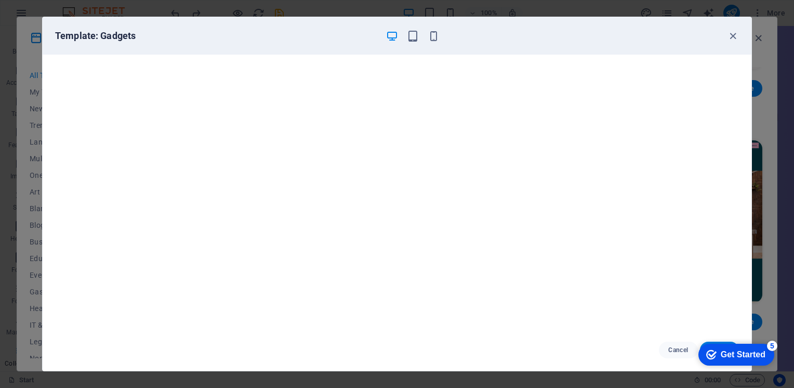
scroll to position [0, 0]
click at [405, 38] on div at bounding box center [412, 36] width 54 height 12
click at [411, 37] on icon "button" at bounding box center [413, 36] width 12 height 12
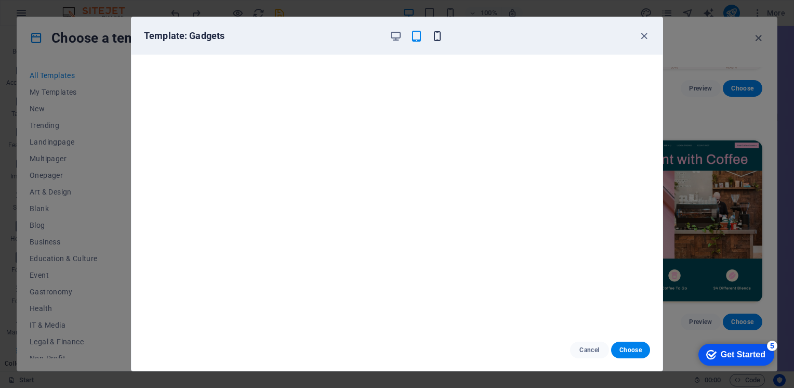
click at [434, 38] on icon "button" at bounding box center [437, 36] width 12 height 12
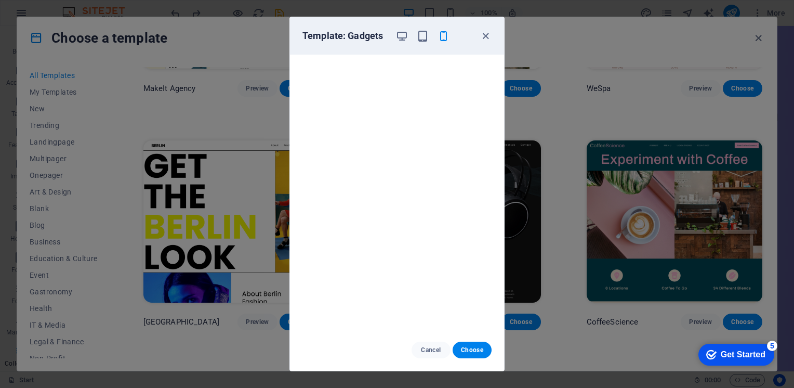
click at [494, 33] on div "Template: Gadgets" at bounding box center [397, 35] width 214 height 37
click at [488, 36] on icon "button" at bounding box center [485, 36] width 12 height 12
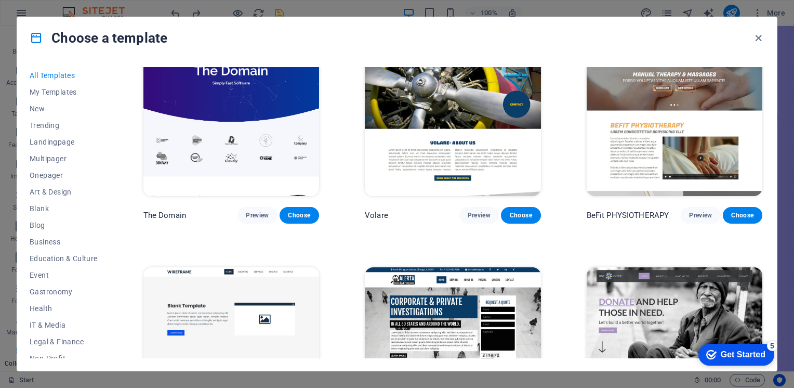
scroll to position [5558, 0]
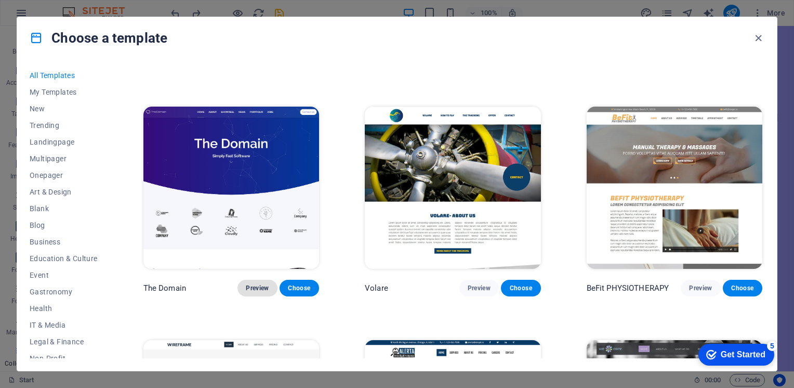
click at [263, 284] on span "Preview" at bounding box center [257, 288] width 23 height 8
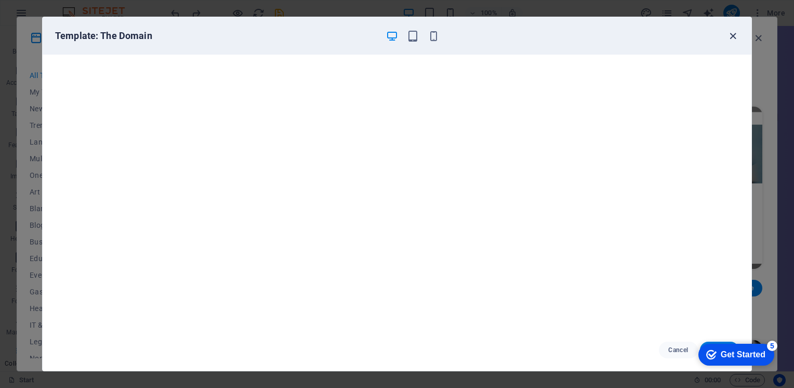
click at [735, 34] on icon "button" at bounding box center [733, 36] width 12 height 12
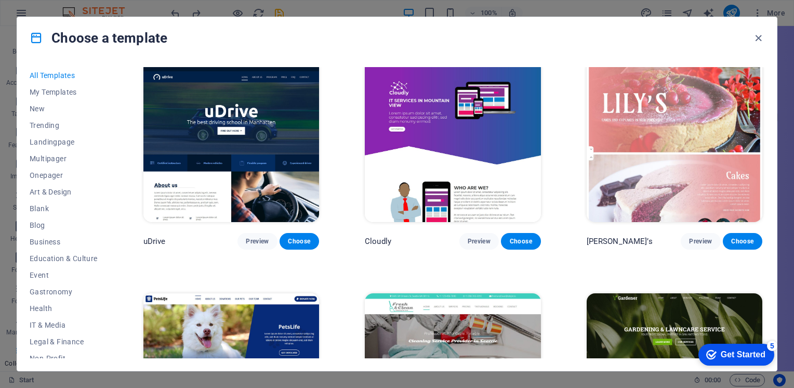
scroll to position [7688, 0]
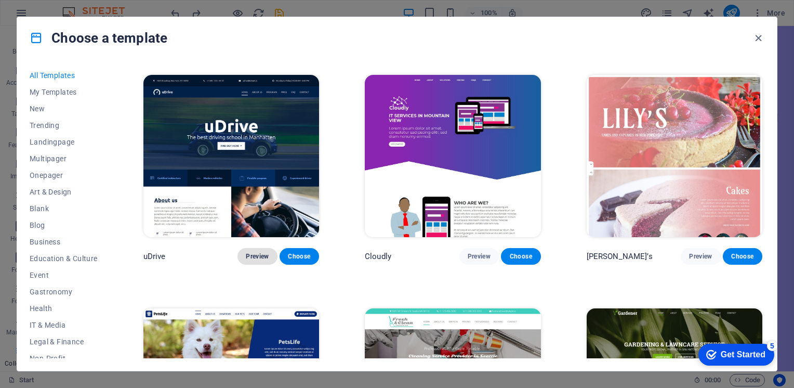
click at [265, 248] on button "Preview" at bounding box center [256, 256] width 39 height 17
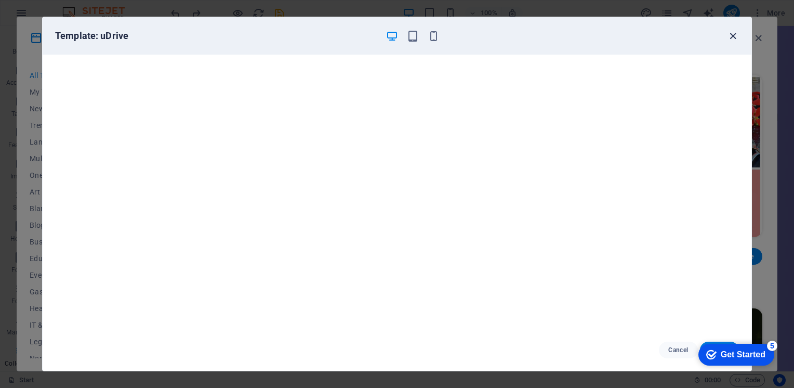
click at [732, 38] on icon "button" at bounding box center [733, 36] width 12 height 12
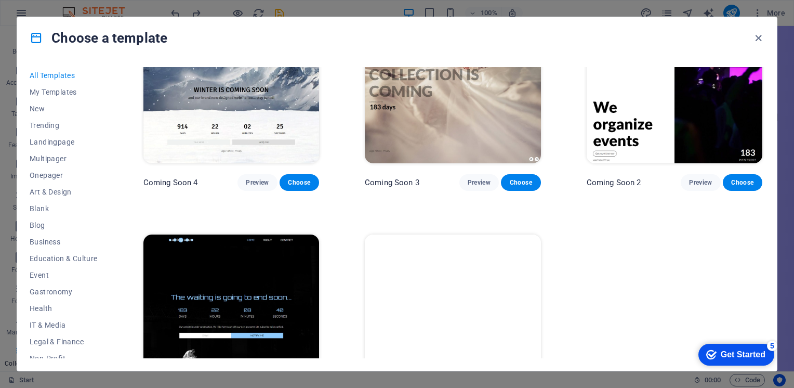
scroll to position [12436, 0]
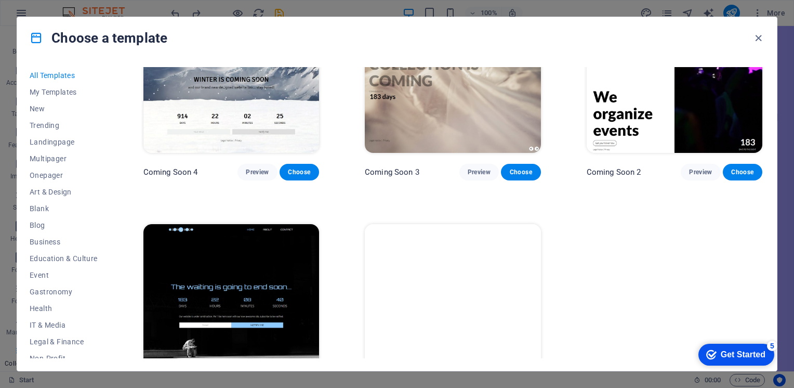
click at [258, 228] on img at bounding box center [231, 305] width 176 height 162
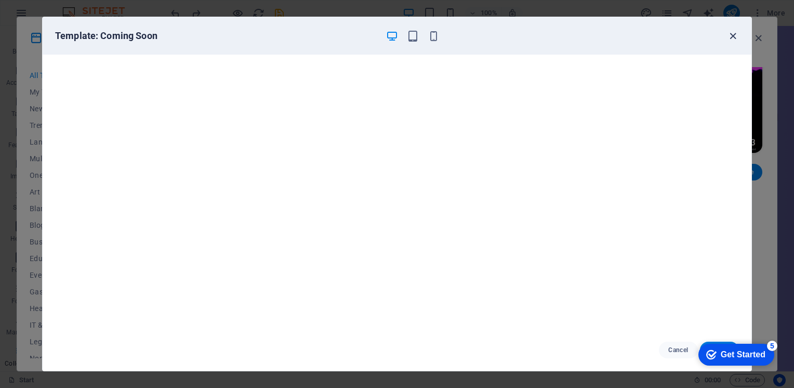
click at [730, 33] on icon "button" at bounding box center [733, 36] width 12 height 12
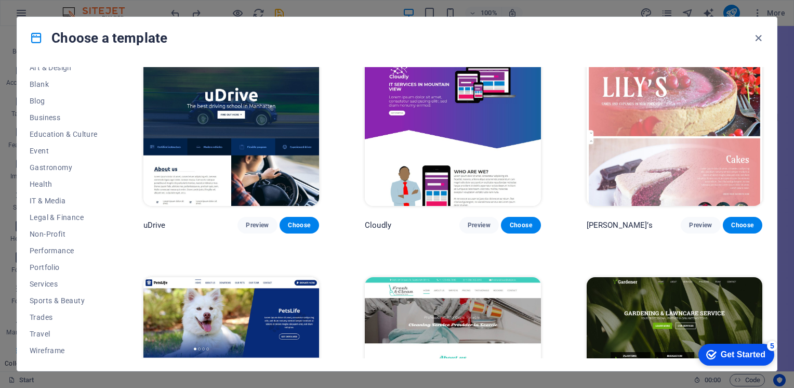
scroll to position [7761, 0]
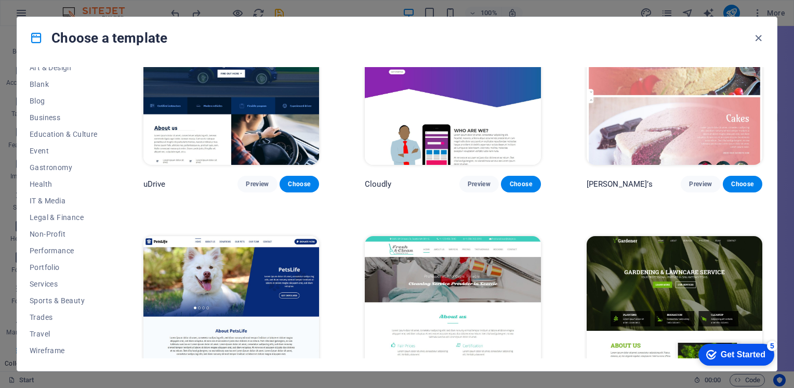
click at [239, 252] on img at bounding box center [231, 317] width 176 height 162
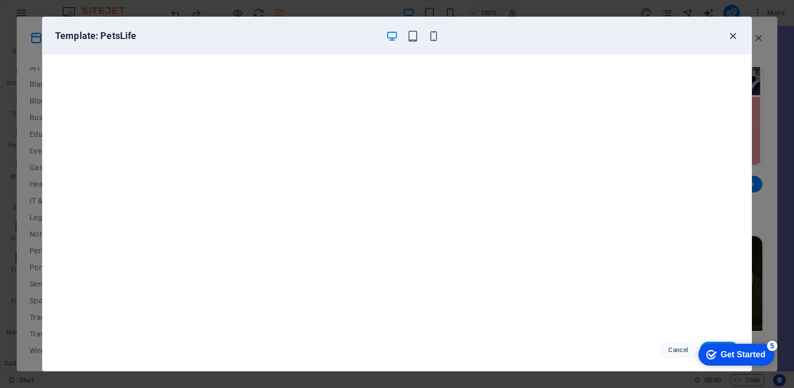
click at [730, 32] on icon "button" at bounding box center [733, 36] width 12 height 12
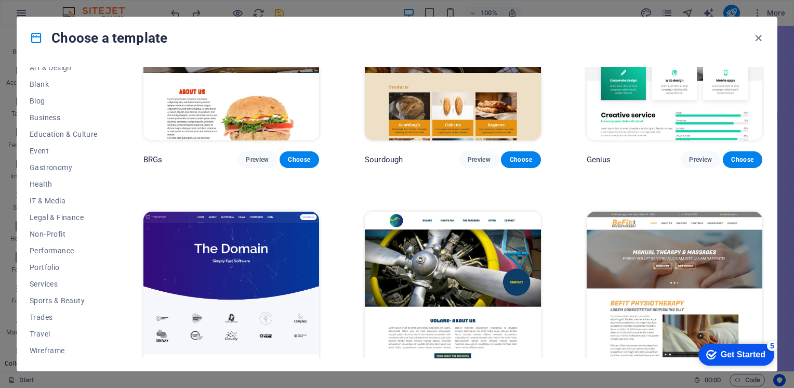
scroll to position [5527, 0]
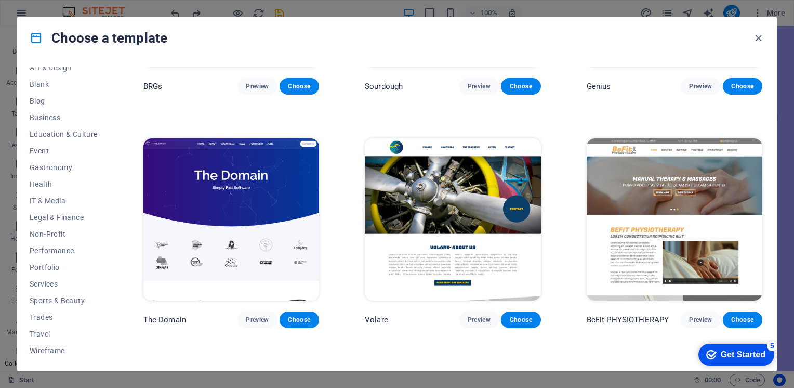
click at [264, 210] on img at bounding box center [231, 219] width 176 height 162
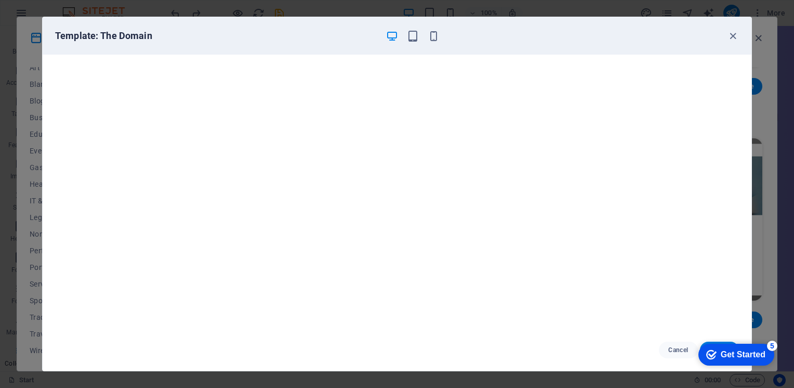
click at [770, 343] on div "5" at bounding box center [772, 345] width 10 height 10
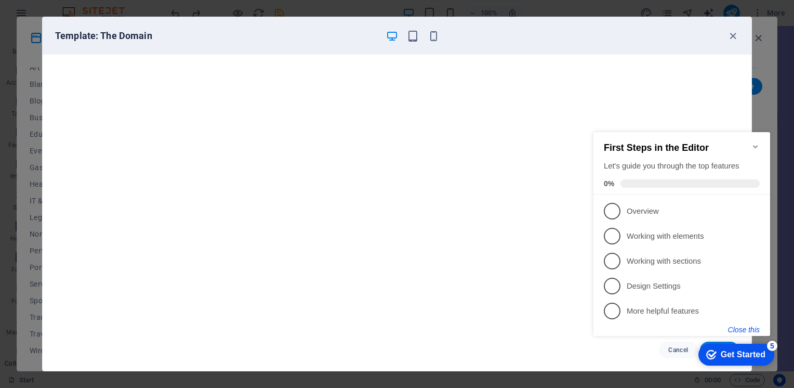
click at [743, 325] on button "Close this" at bounding box center [744, 329] width 32 height 8
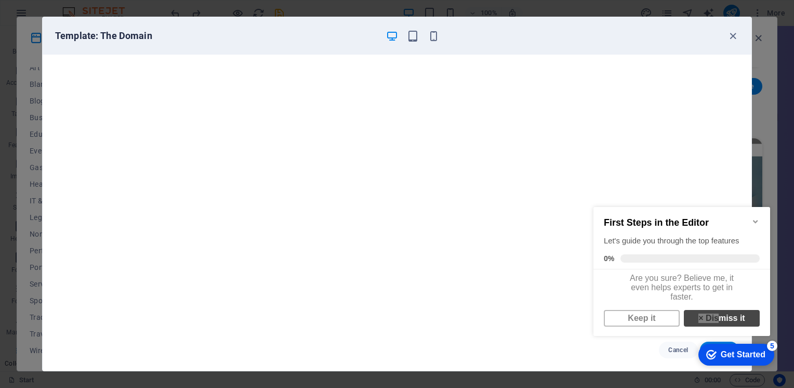
drag, startPoint x: 714, startPoint y: 319, endPoint x: 684, endPoint y: 322, distance: 30.2
click at [684, 322] on link "× Dismiss it" at bounding box center [722, 318] width 76 height 17
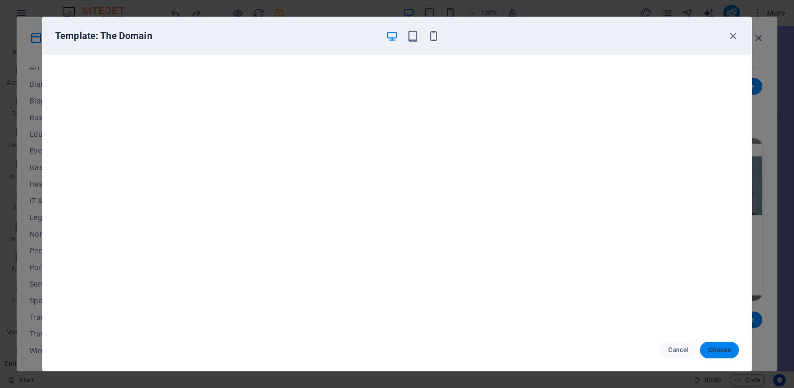
click at [705, 352] on button "Choose" at bounding box center [719, 349] width 39 height 17
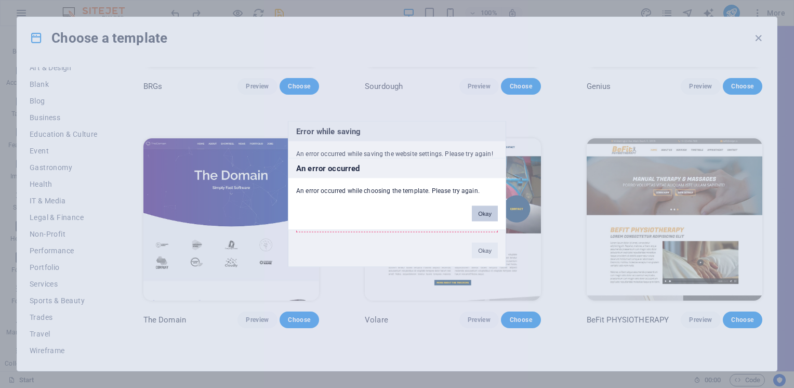
click at [487, 214] on button "Okay" at bounding box center [485, 214] width 26 height 16
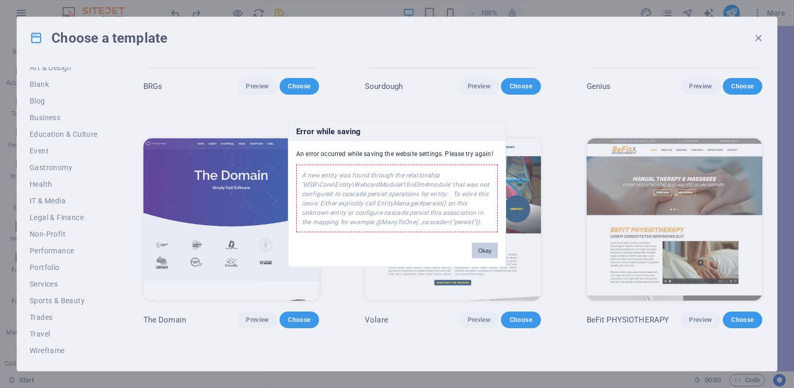
click at [487, 249] on button "Okay" at bounding box center [485, 251] width 26 height 16
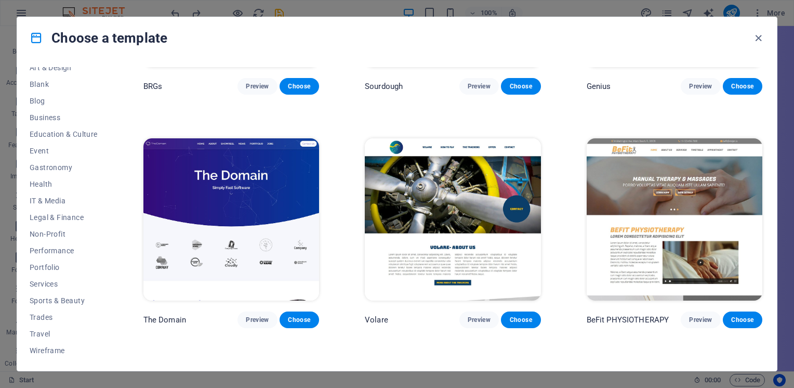
click at [189, 183] on img at bounding box center [231, 219] width 176 height 162
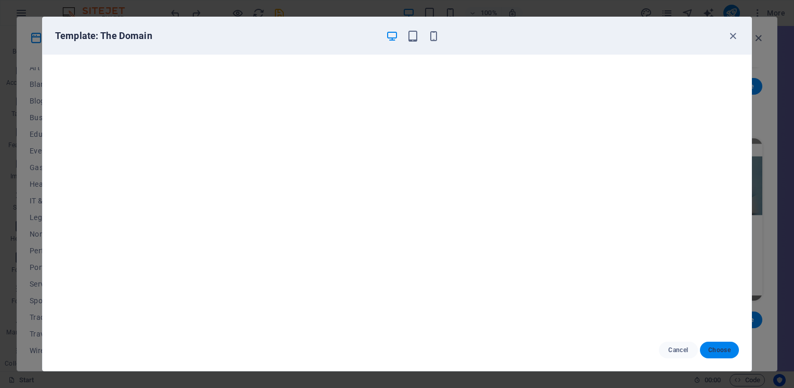
click at [719, 348] on span "Choose" at bounding box center [719, 349] width 22 height 8
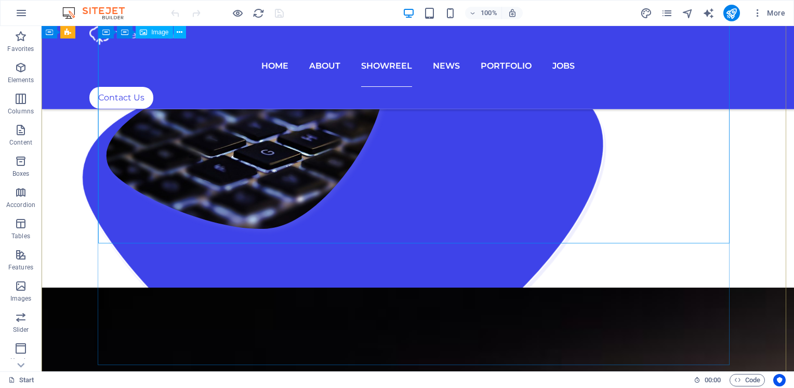
scroll to position [3169, 0]
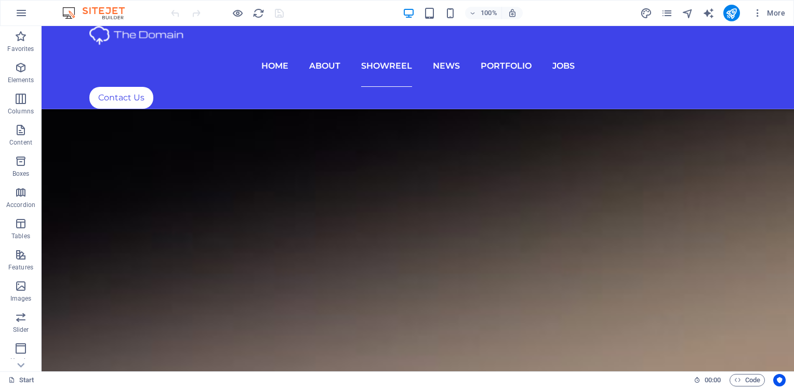
click at [122, 9] on img at bounding box center [99, 13] width 78 height 12
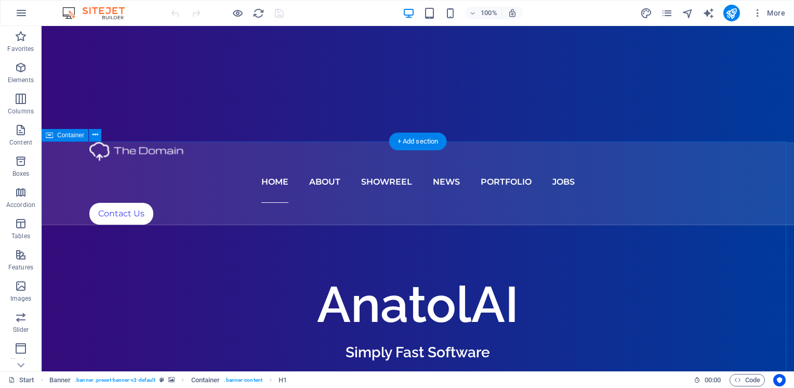
scroll to position [468, 0]
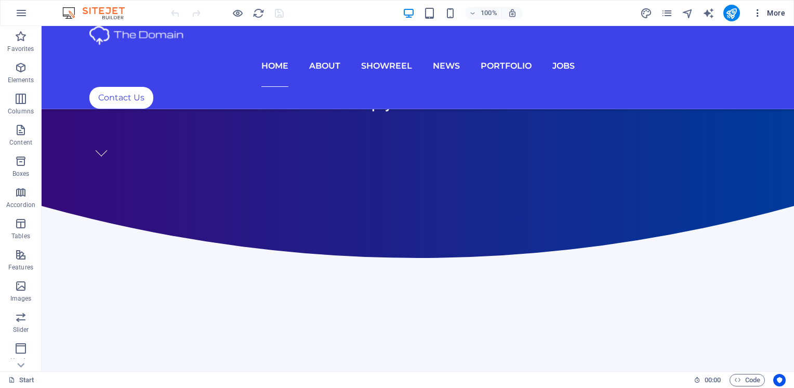
click at [780, 14] on span "More" at bounding box center [768, 13] width 33 height 10
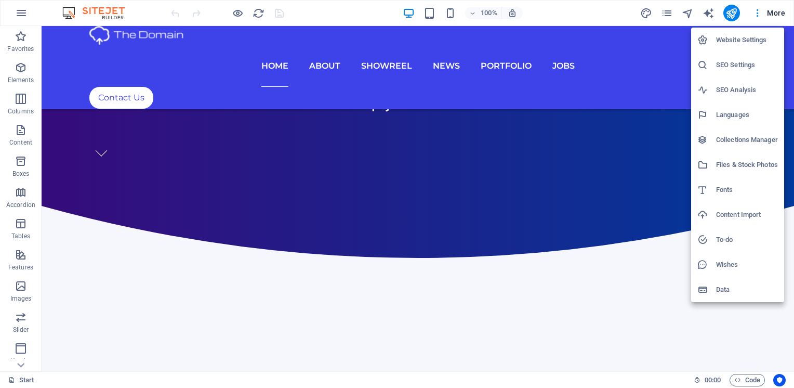
click at [713, 290] on div at bounding box center [706, 289] width 19 height 10
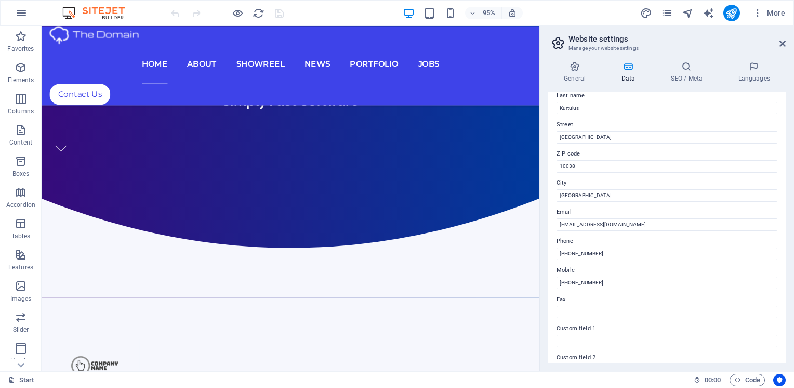
scroll to position [208, 0]
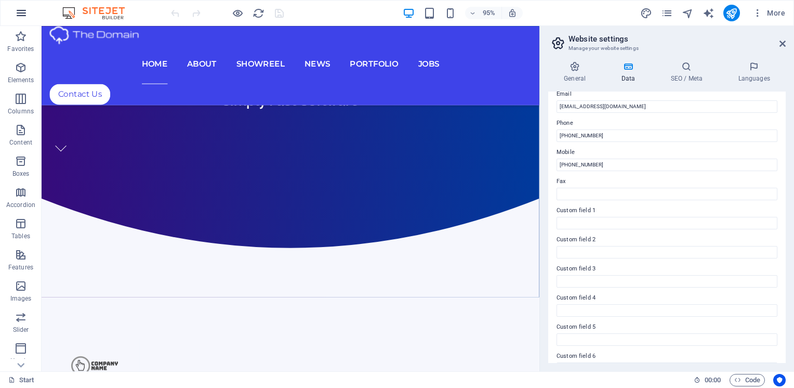
click at [11, 17] on div "95% More" at bounding box center [397, 13] width 793 height 25
click at [17, 15] on icon "button" at bounding box center [21, 13] width 12 height 12
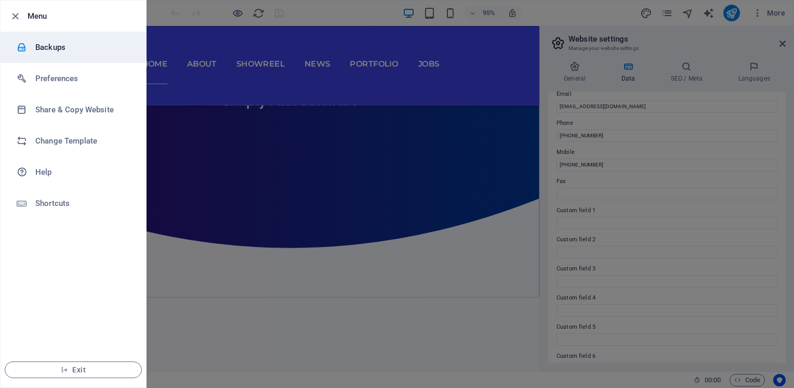
click at [80, 44] on h6 "Backups" at bounding box center [83, 47] width 96 height 12
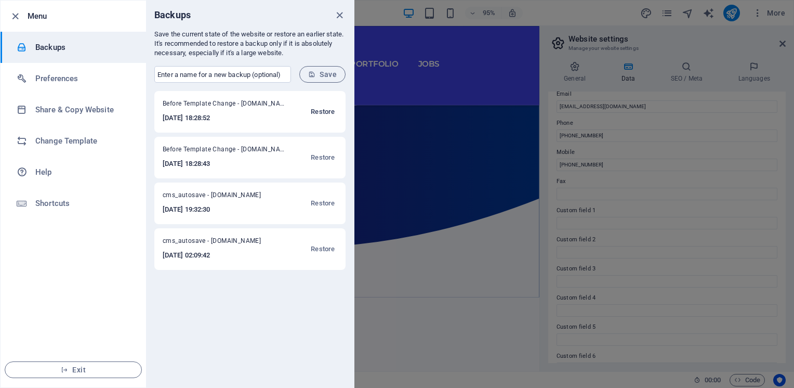
click at [318, 111] on span "Restore" at bounding box center [323, 111] width 24 height 12
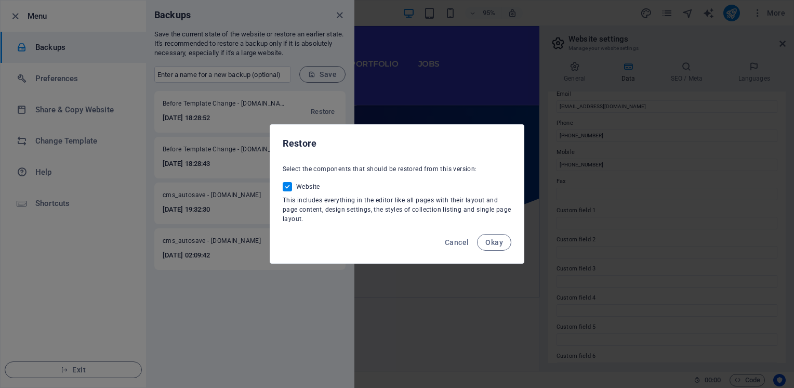
click at [515, 250] on div "Cancel Okay" at bounding box center [397, 245] width 254 height 35
click at [500, 242] on span "Okay" at bounding box center [494, 242] width 18 height 8
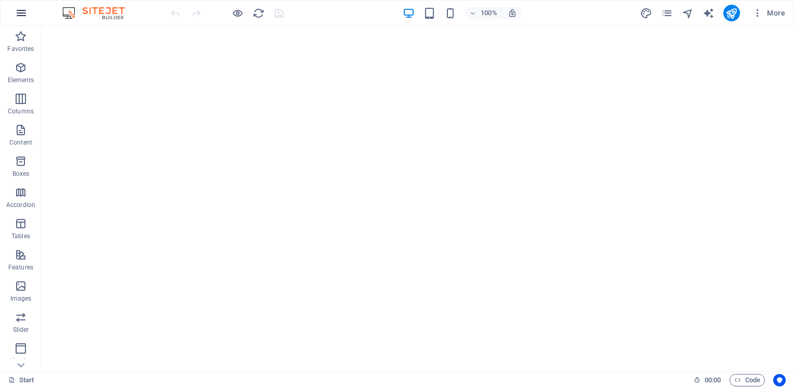
click at [18, 15] on icon "button" at bounding box center [21, 13] width 12 height 12
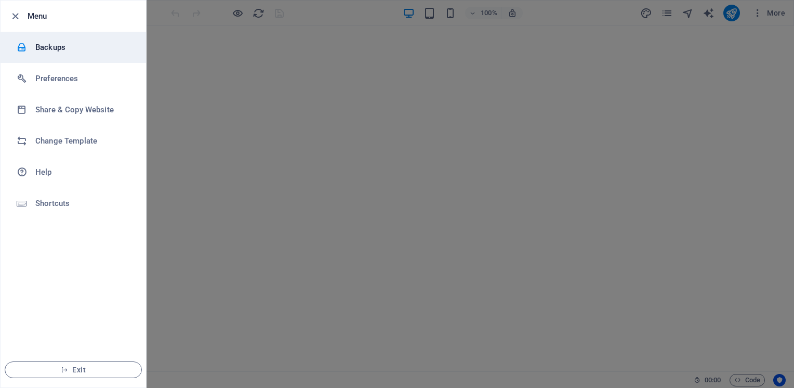
click at [77, 51] on h6 "Backups" at bounding box center [83, 47] width 96 height 12
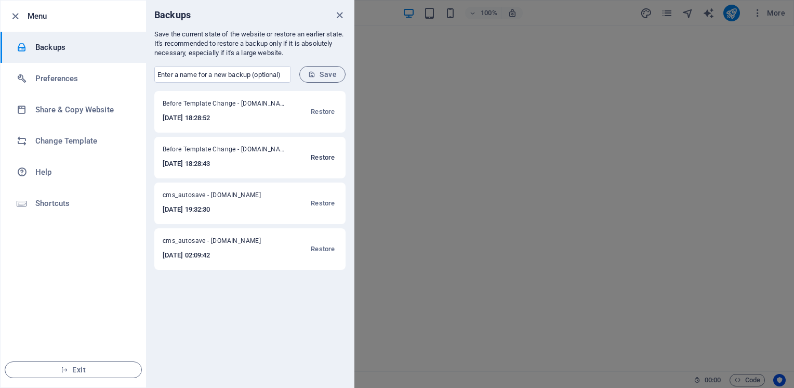
click at [322, 155] on span "Restore" at bounding box center [323, 157] width 24 height 12
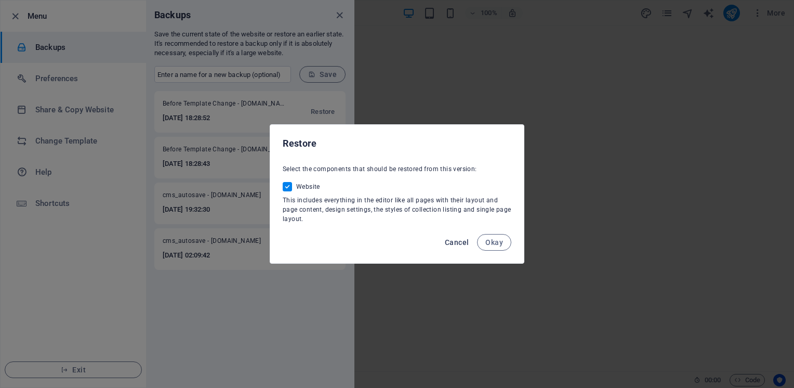
click at [450, 244] on span "Cancel" at bounding box center [457, 242] width 24 height 8
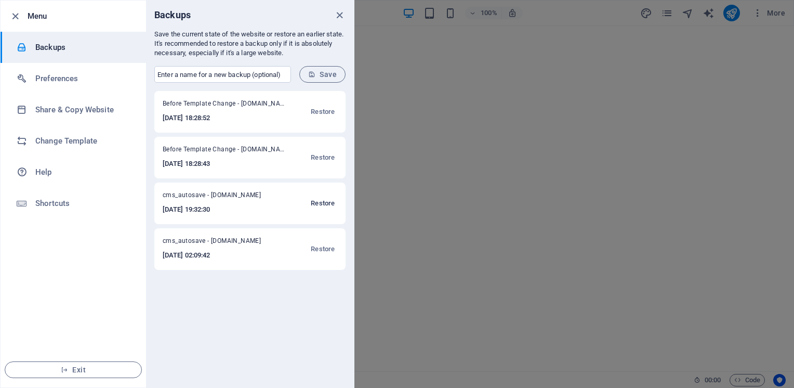
click at [331, 203] on span "Restore" at bounding box center [323, 203] width 24 height 12
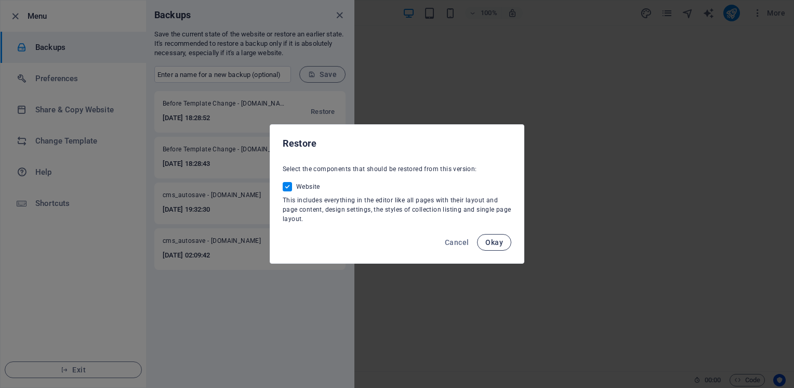
click at [491, 244] on span "Okay" at bounding box center [494, 242] width 18 height 8
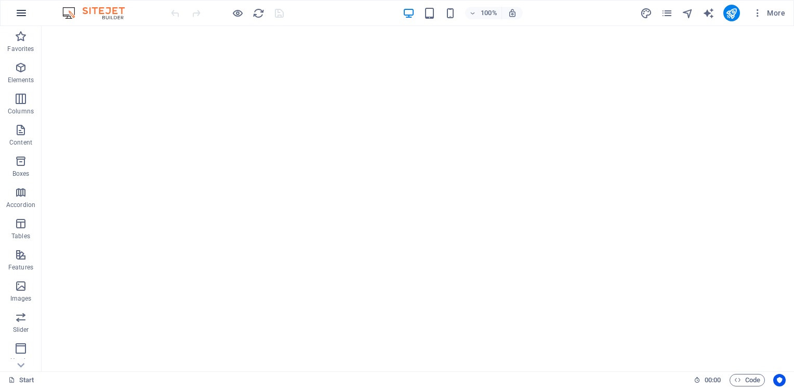
click at [21, 18] on icon "button" at bounding box center [21, 13] width 12 height 12
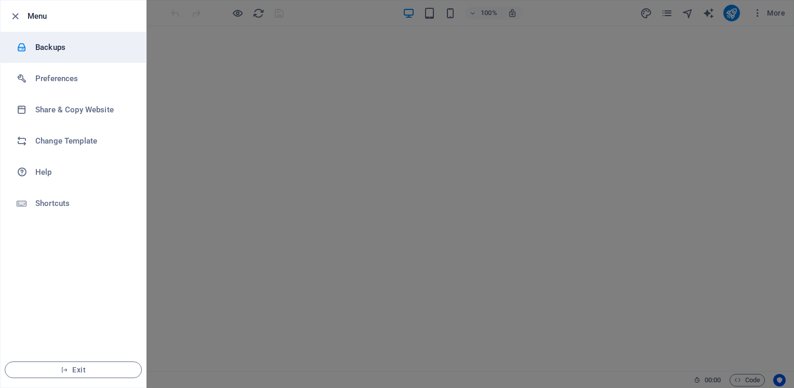
click at [68, 61] on li "Backups" at bounding box center [73, 47] width 145 height 31
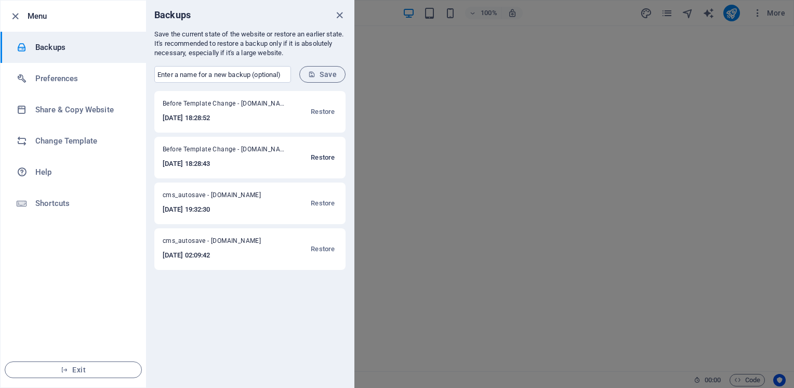
click at [325, 159] on span "Restore" at bounding box center [323, 157] width 24 height 12
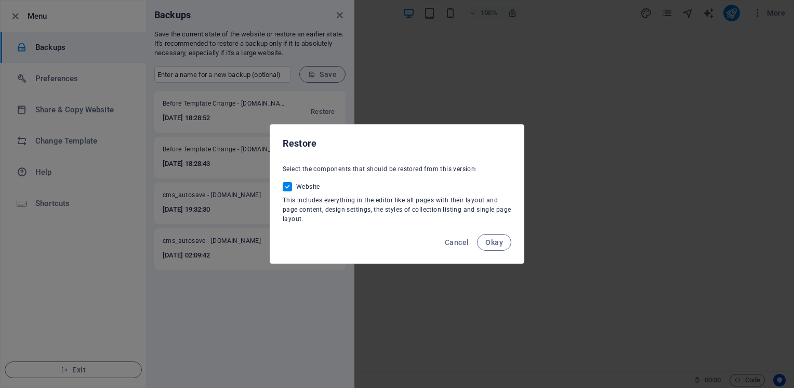
click at [492, 251] on div "Cancel Okay" at bounding box center [397, 245] width 254 height 35
click at [490, 244] on span "Okay" at bounding box center [494, 242] width 18 height 8
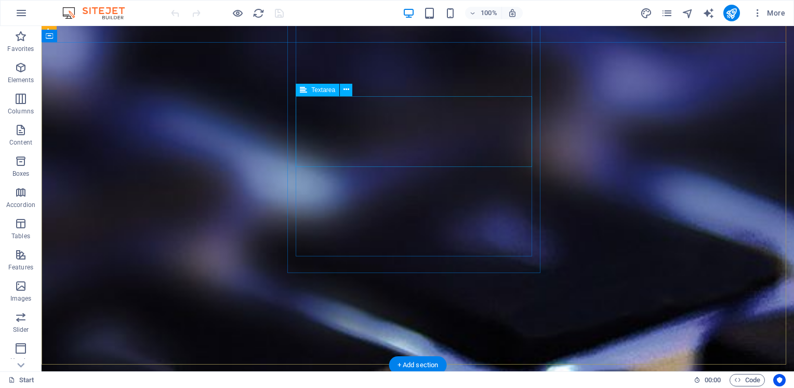
scroll to position [3065, 0]
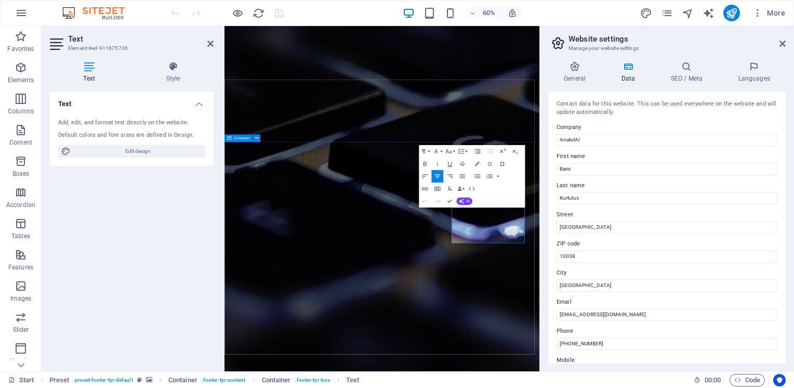
scroll to position [3145, 0]
